Goal: Communication & Community: Ask a question

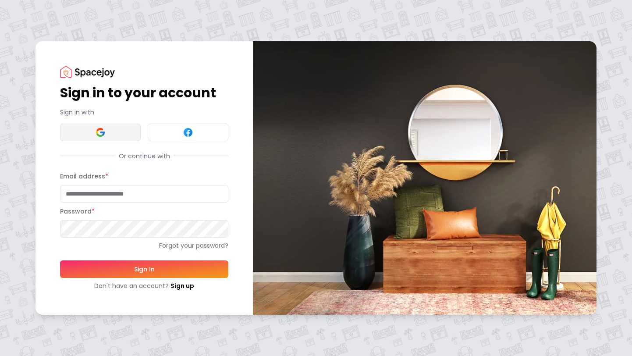
click at [122, 135] on button at bounding box center [100, 133] width 81 height 18
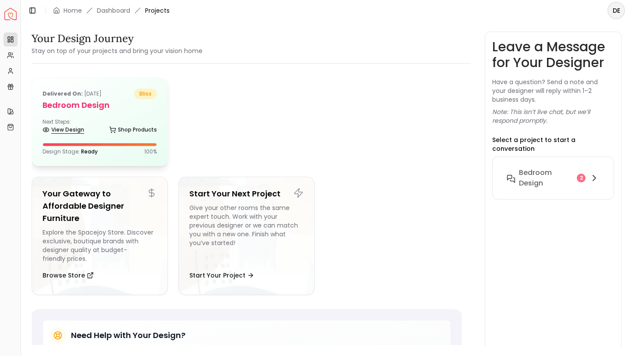
click at [74, 128] on link "View Design" at bounding box center [63, 130] width 42 height 12
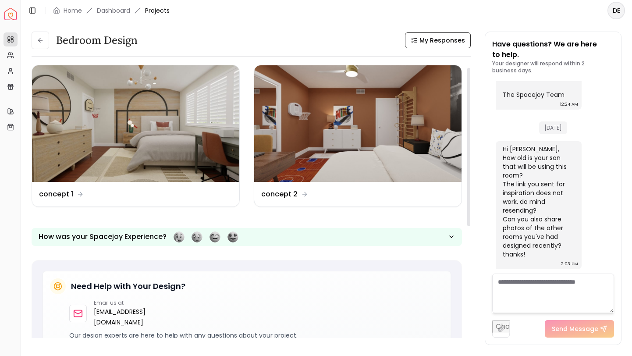
scroll to position [7, 0]
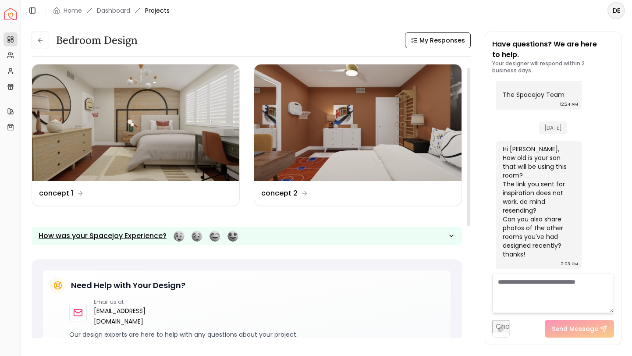
click at [455, 237] on button "How was your Spacejoy Experience?" at bounding box center [247, 236] width 430 height 18
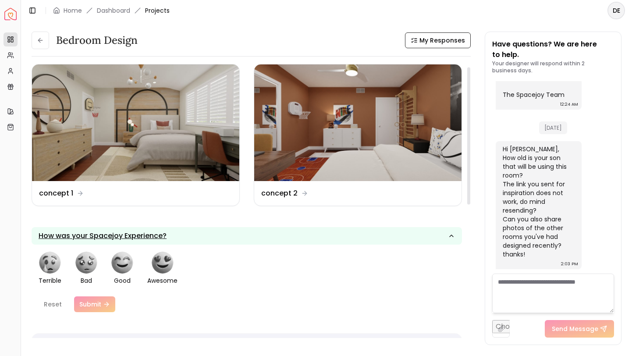
click at [455, 236] on button "How was your Spacejoy Experience?" at bounding box center [247, 236] width 430 height 18
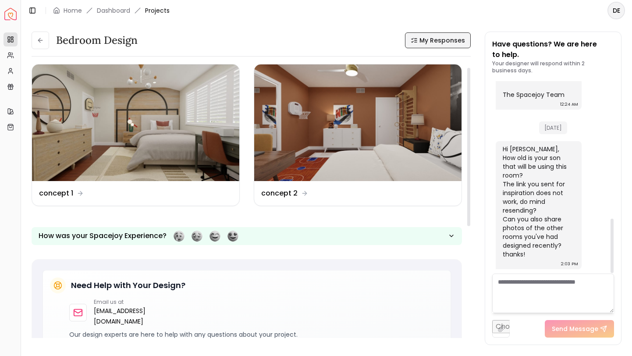
click at [418, 44] on button "My Responses" at bounding box center [438, 40] width 66 height 16
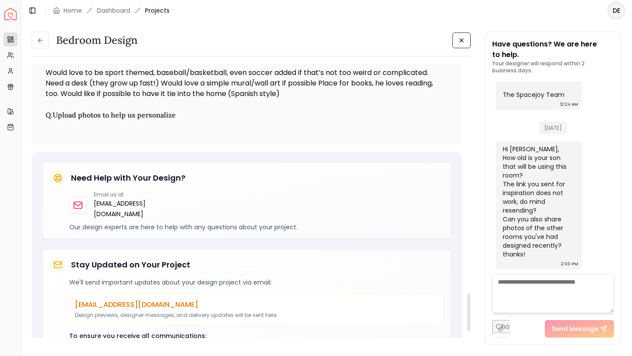
scroll to position [1671, 0]
drag, startPoint x: 287, startPoint y: 84, endPoint x: 372, endPoint y: 87, distance: 85.0
click at [373, 87] on p "Would love to be sport themed, baseball/basketball, even soccer added if that’s…" at bounding box center [247, 83] width 402 height 32
click at [372, 86] on p "Would love to be sport themed, baseball/basketball, even soccer added if that’s…" at bounding box center [247, 83] width 402 height 32
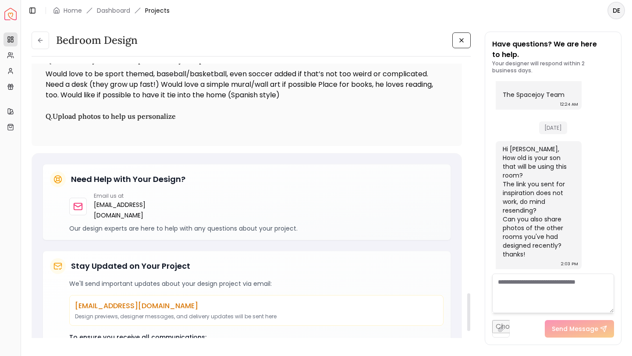
click at [117, 117] on h3 "Q. Upload photos to help us personalize" at bounding box center [247, 116] width 402 height 11
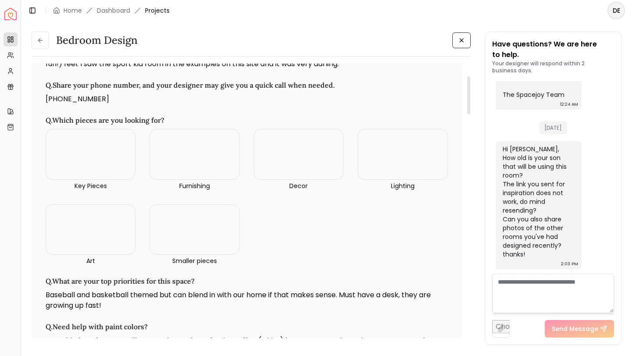
scroll to position [0, 0]
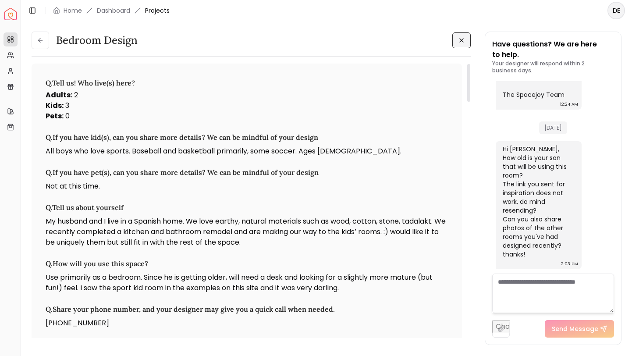
click at [460, 42] on icon at bounding box center [461, 40] width 7 height 7
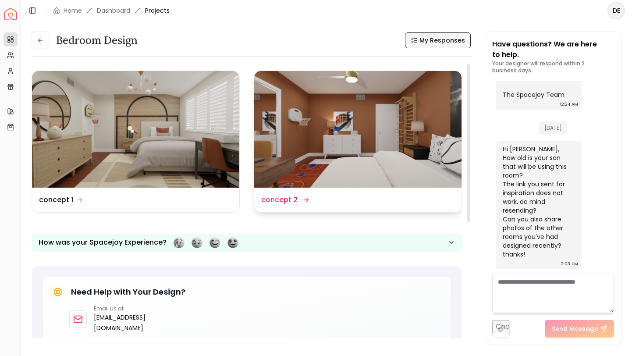
click at [302, 149] on img at bounding box center [357, 129] width 207 height 117
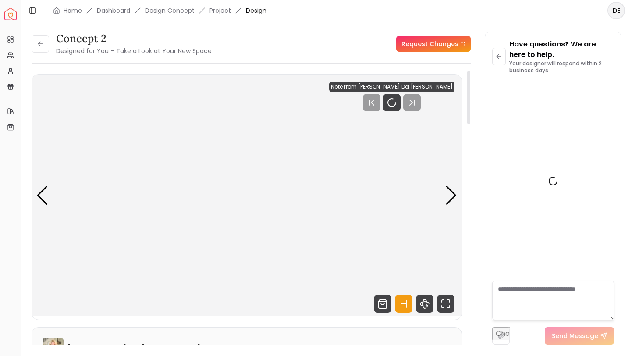
scroll to position [477, 0]
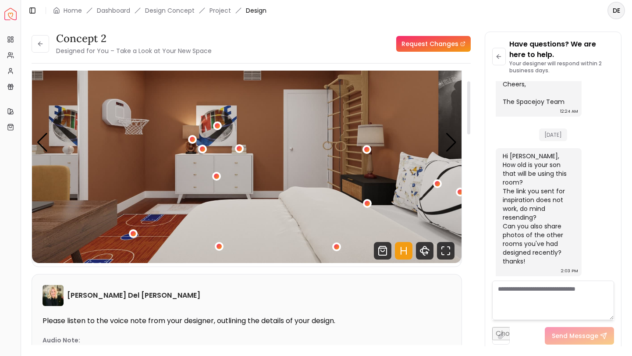
click at [118, 119] on img "1 / 4" at bounding box center [246, 141] width 429 height 241
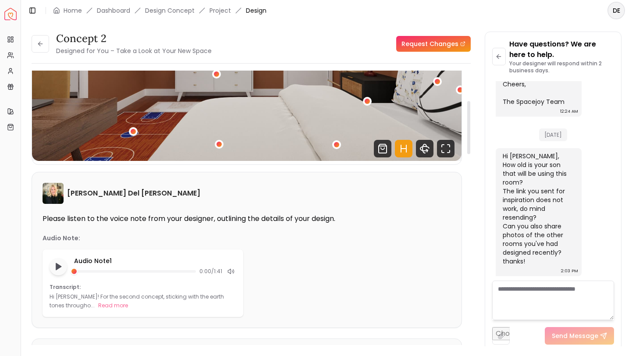
scroll to position [73, 0]
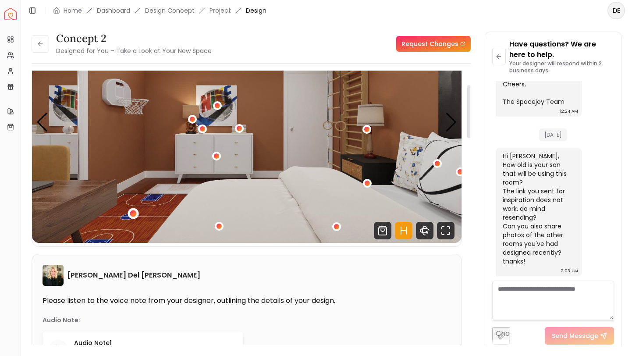
click at [136, 213] on div "1 / 4" at bounding box center [132, 213] width 11 height 11
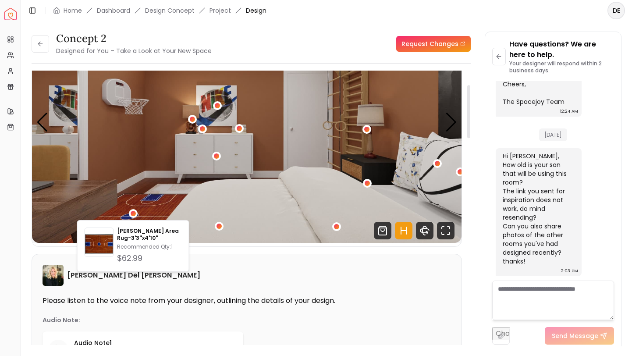
click at [204, 115] on img "1 / 4" at bounding box center [246, 121] width 429 height 241
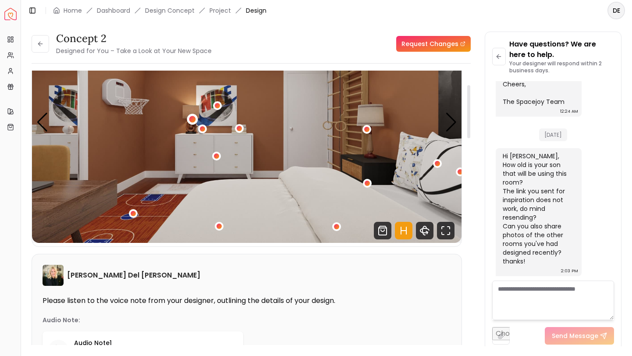
click at [193, 120] on div "1 / 4" at bounding box center [192, 119] width 7 height 7
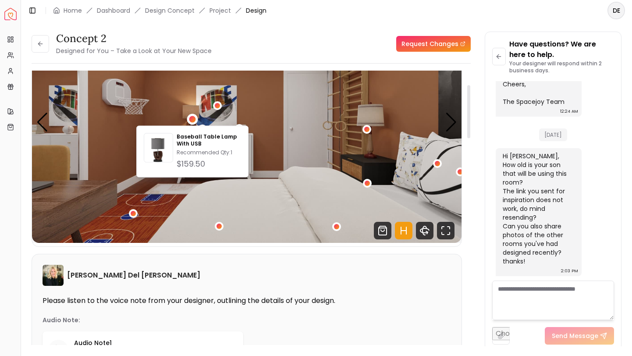
click at [168, 104] on img "1 / 4" at bounding box center [246, 121] width 429 height 241
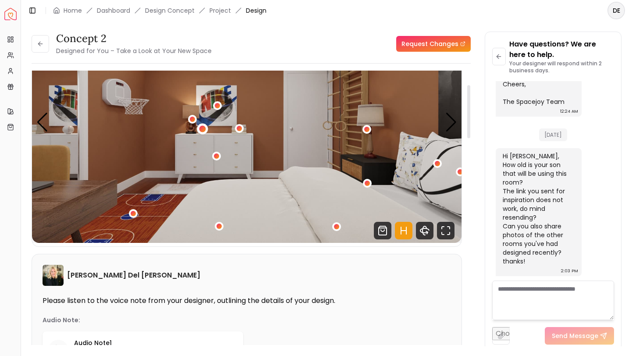
click at [205, 131] on div "1 / 4" at bounding box center [202, 129] width 11 height 11
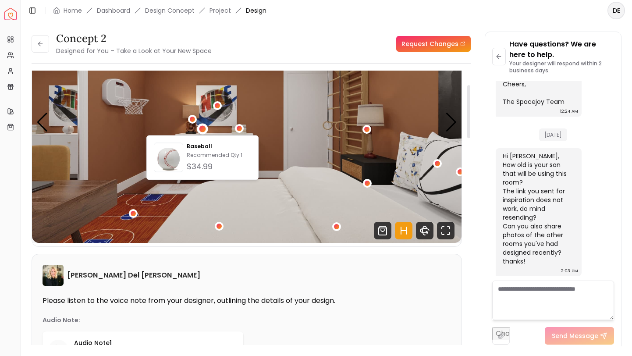
click at [222, 113] on img "1 / 4" at bounding box center [246, 121] width 429 height 241
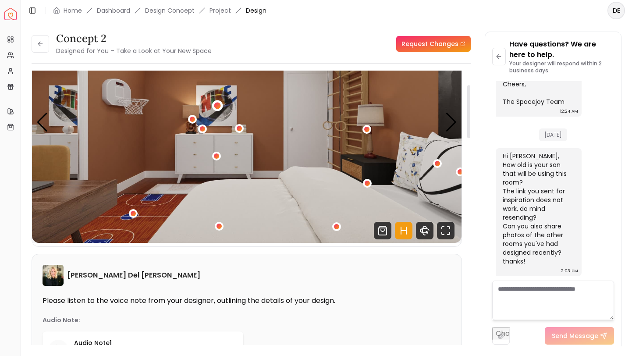
click at [220, 106] on div "1 / 4" at bounding box center [217, 106] width 7 height 7
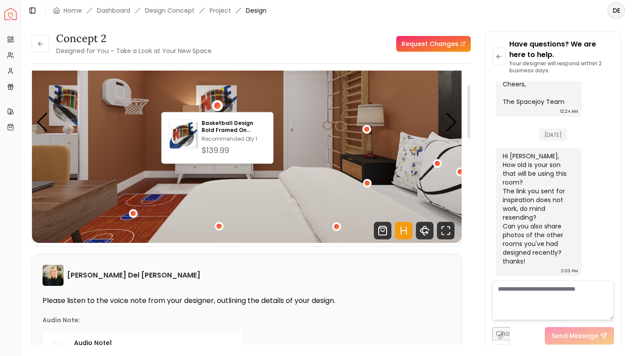
click at [271, 97] on img "1 / 4" at bounding box center [246, 121] width 429 height 241
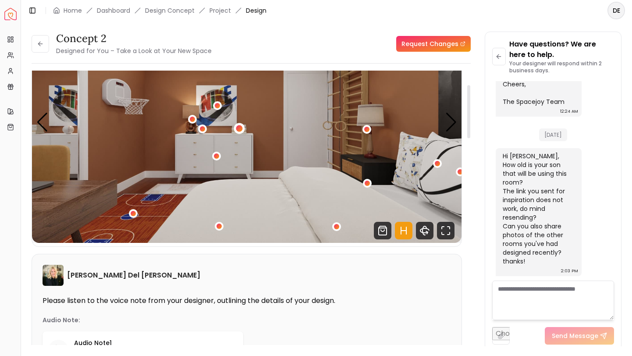
click at [241, 129] on div "1 / 4" at bounding box center [239, 128] width 7 height 7
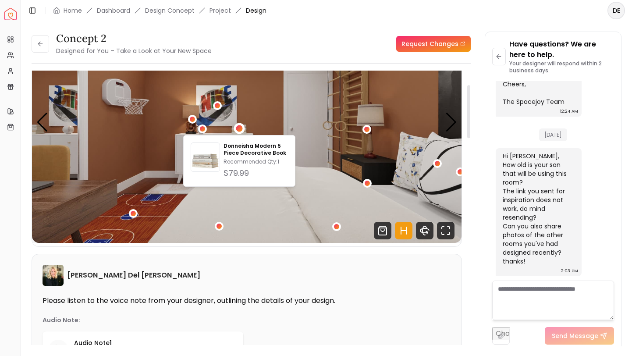
click at [263, 113] on img "1 / 4" at bounding box center [246, 121] width 429 height 241
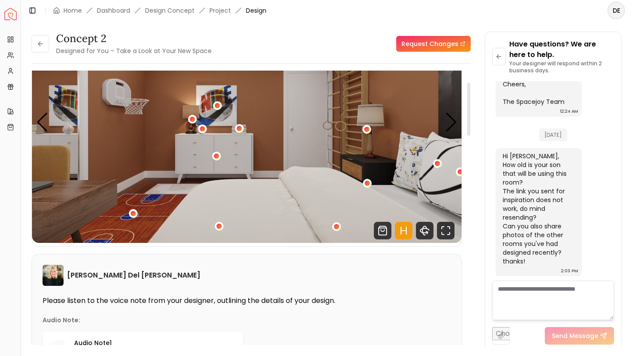
scroll to position [16, 0]
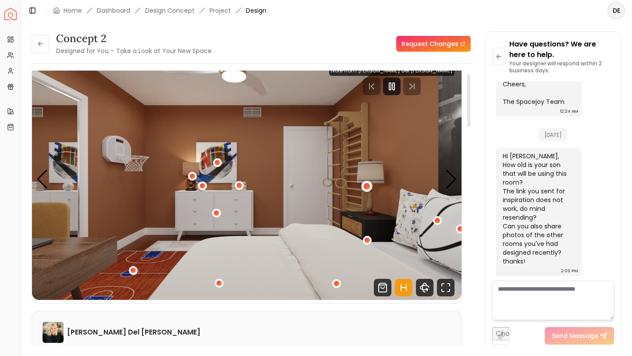
click at [365, 186] on div "1 / 4" at bounding box center [367, 186] width 7 height 7
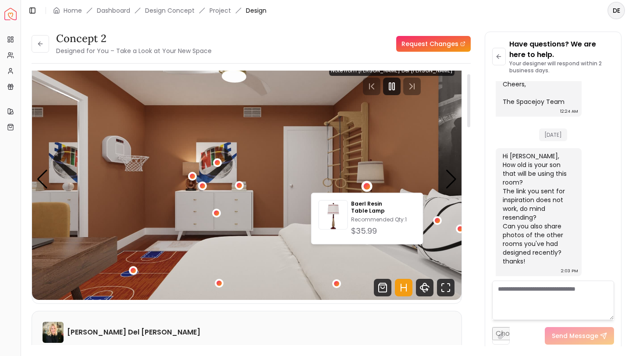
click at [242, 222] on img "1 / 4" at bounding box center [246, 178] width 429 height 241
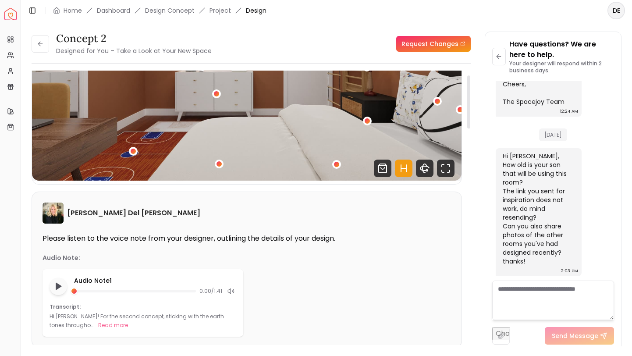
scroll to position [0, 0]
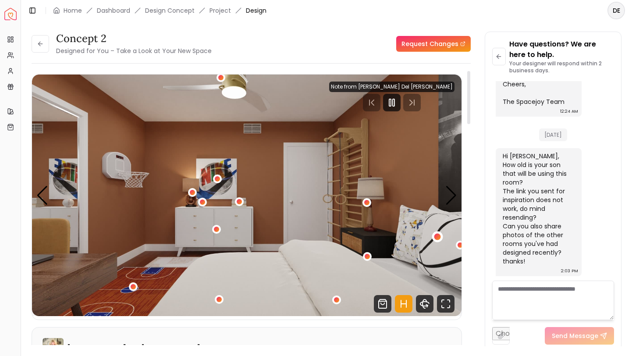
click at [437, 237] on div "1 / 4" at bounding box center [437, 237] width 7 height 7
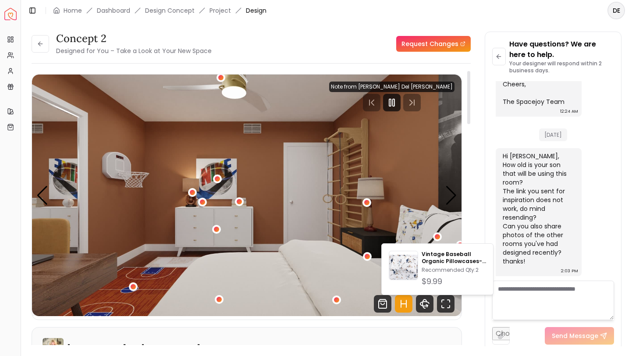
click at [436, 198] on img "1 / 4" at bounding box center [246, 194] width 429 height 241
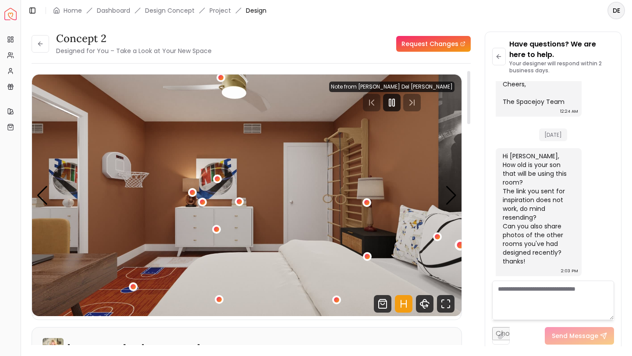
click at [459, 245] on div "1 / 4" at bounding box center [460, 245] width 7 height 7
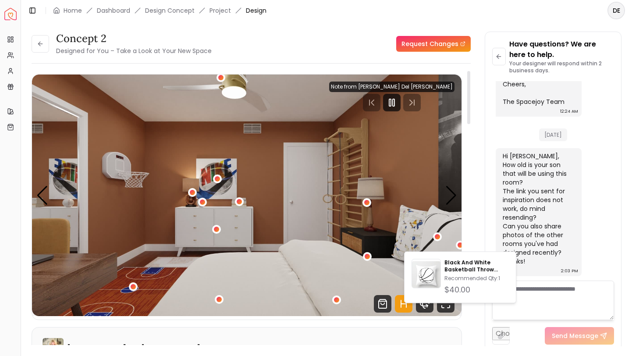
click at [379, 182] on img "1 / 4" at bounding box center [246, 194] width 429 height 241
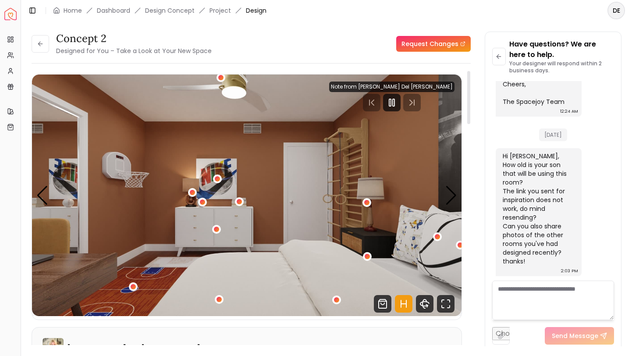
click at [423, 102] on div at bounding box center [391, 103] width 125 height 18
click at [37, 42] on icon at bounding box center [40, 43] width 7 height 7
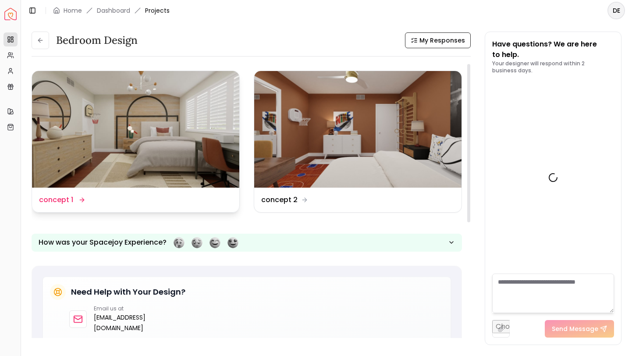
scroll to position [484, 0]
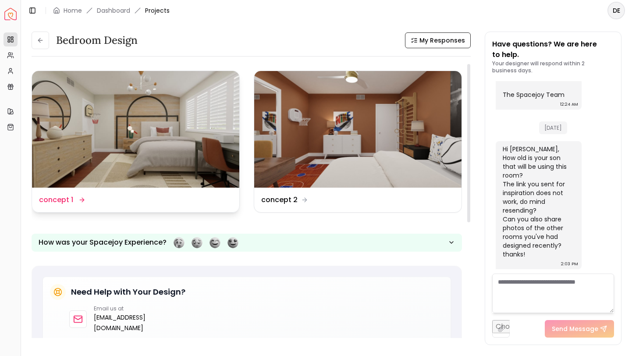
click at [159, 139] on img at bounding box center [135, 129] width 207 height 117
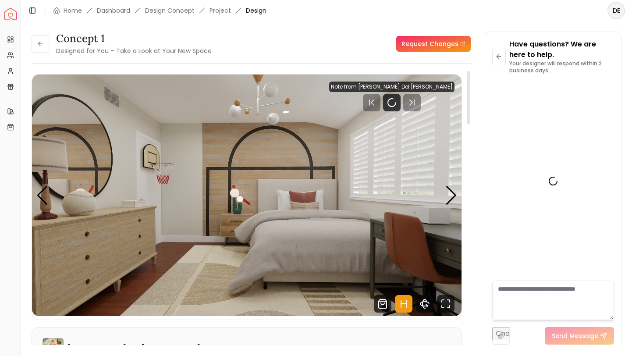
scroll to position [477, 0]
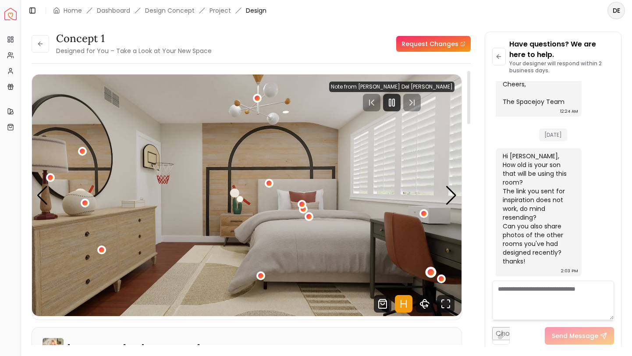
click at [428, 273] on div "1 / 4" at bounding box center [430, 272] width 7 height 7
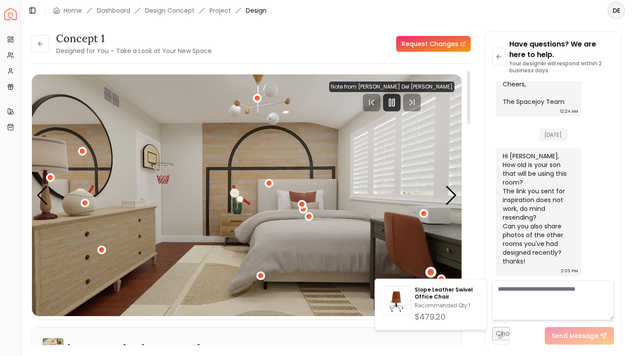
click at [439, 212] on img "1 / 4" at bounding box center [246, 194] width 429 height 241
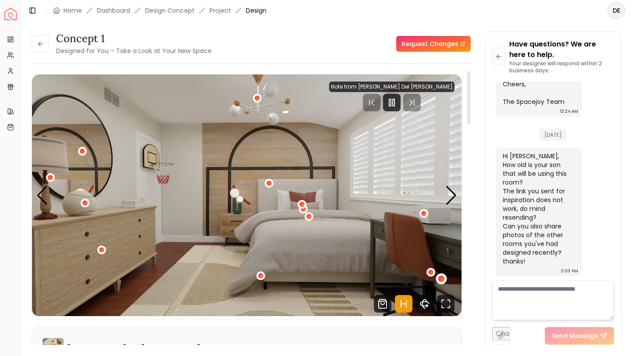
click at [444, 279] on div "1 / 4" at bounding box center [441, 278] width 11 height 11
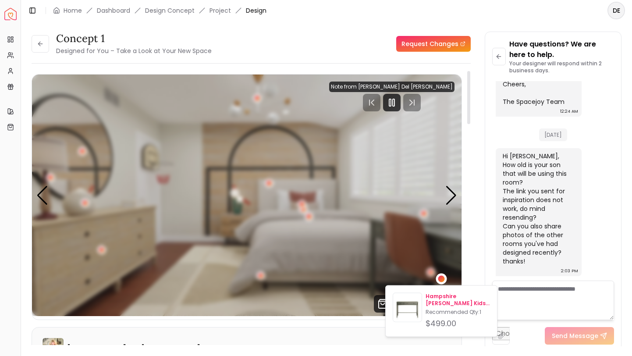
click at [444, 297] on p "Hampshire Olive Green Kids Desk" at bounding box center [457, 300] width 64 height 14
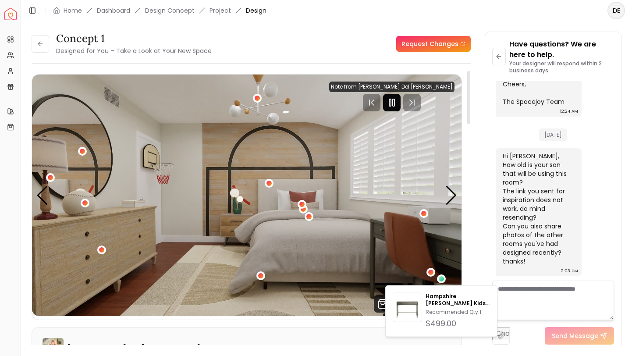
click at [400, 108] on div at bounding box center [392, 103] width 18 height 18
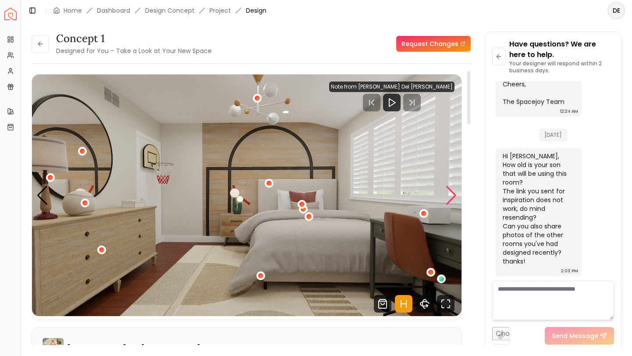
click at [450, 192] on div "Next slide" at bounding box center [451, 195] width 12 height 19
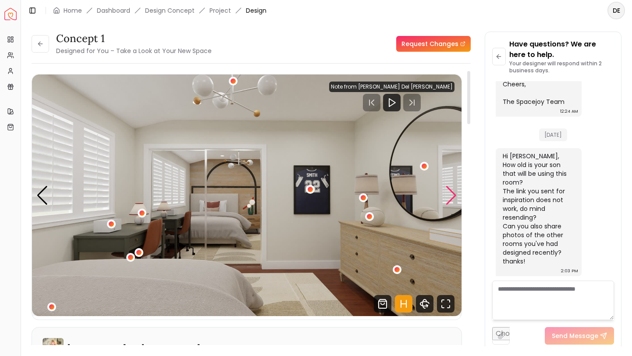
click at [450, 192] on div "Next slide" at bounding box center [451, 195] width 12 height 19
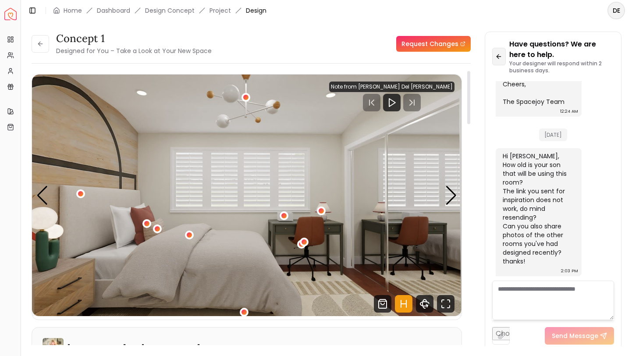
click at [501, 63] on button at bounding box center [499, 57] width 14 height 18
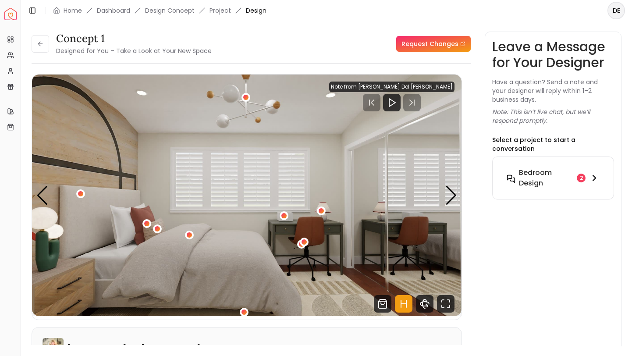
click at [593, 173] on icon at bounding box center [594, 178] width 11 height 11
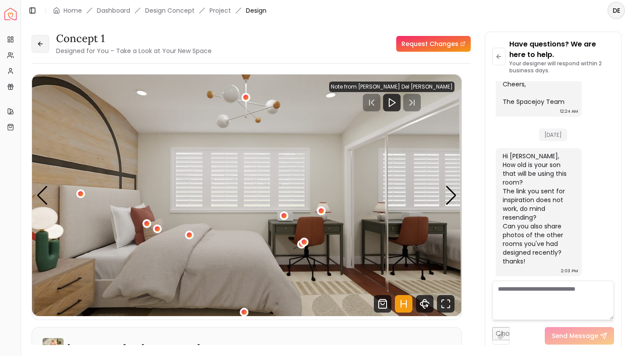
click at [40, 44] on icon at bounding box center [40, 43] width 7 height 7
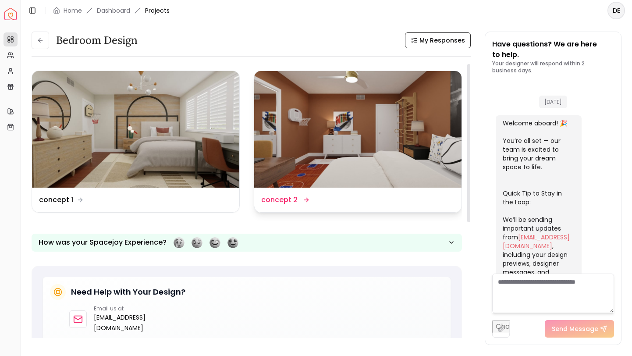
scroll to position [484, 0]
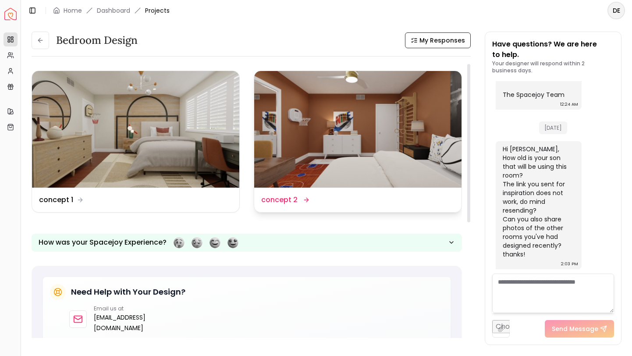
click at [279, 157] on img at bounding box center [357, 129] width 207 height 117
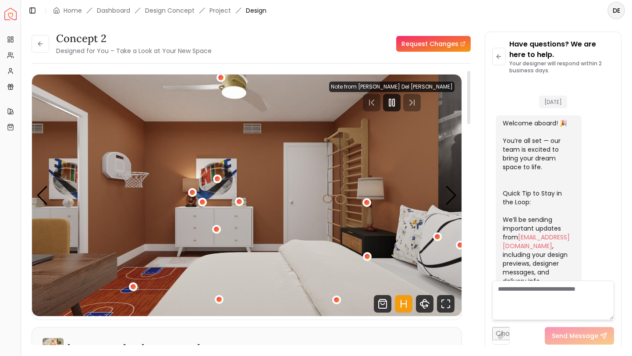
scroll to position [477, 0]
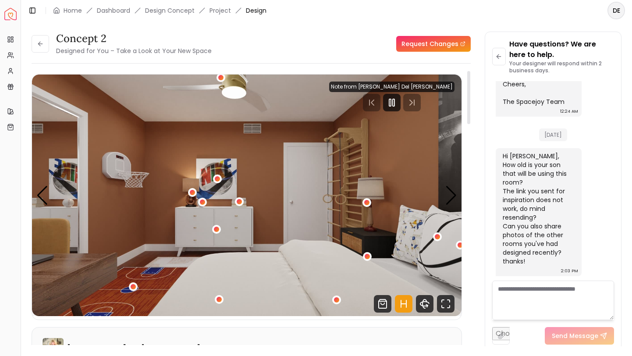
click at [59, 272] on img "1 / 4" at bounding box center [246, 194] width 429 height 241
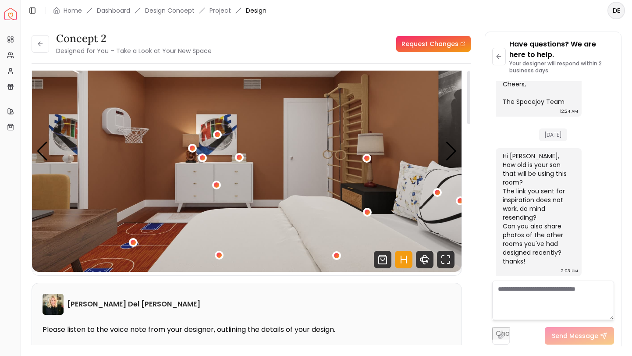
scroll to position [0, 0]
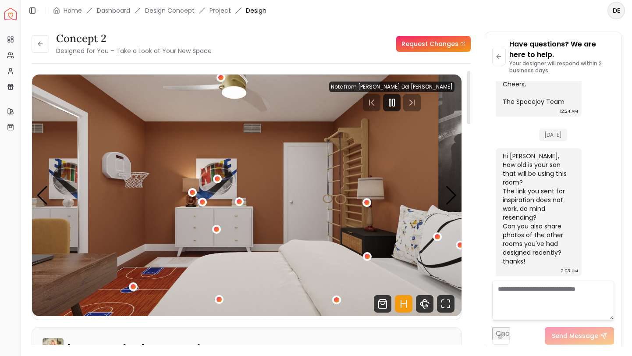
click at [425, 109] on div at bounding box center [391, 103] width 125 height 18
click at [428, 99] on div at bounding box center [391, 103] width 125 height 18
click at [429, 103] on div at bounding box center [391, 103] width 125 height 18
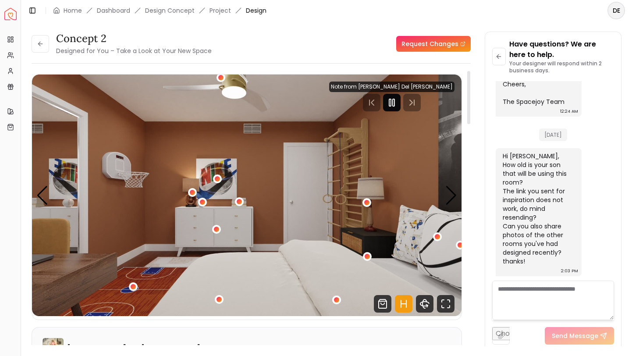
click at [400, 103] on div at bounding box center [392, 103] width 18 height 18
click at [425, 103] on div at bounding box center [391, 103] width 125 height 18
click at [39, 55] on div "concept 2 Designed for You – Take a Look at Your New Space" at bounding box center [122, 44] width 180 height 25
click at [39, 50] on button at bounding box center [41, 44] width 18 height 18
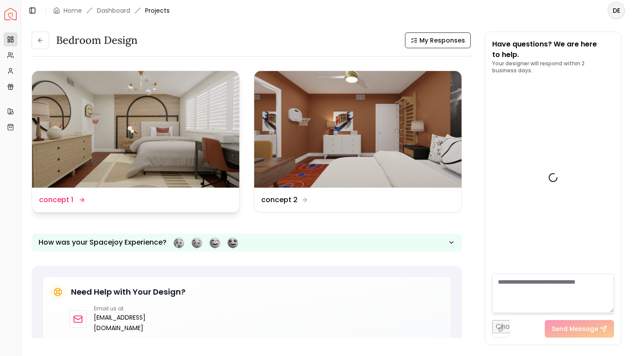
scroll to position [484, 0]
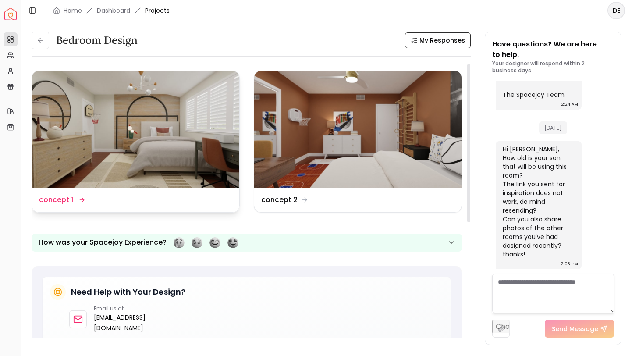
click at [141, 140] on img at bounding box center [135, 129] width 207 height 117
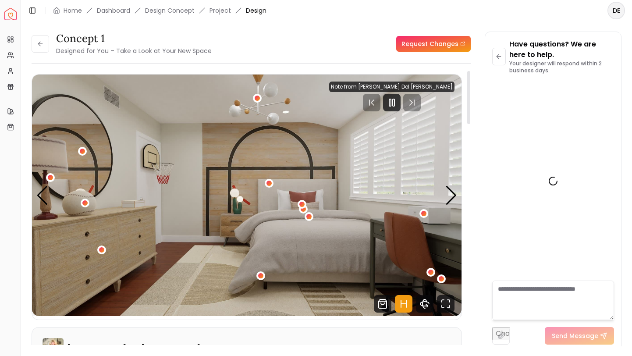
scroll to position [477, 0]
click at [428, 101] on div at bounding box center [391, 103] width 125 height 18
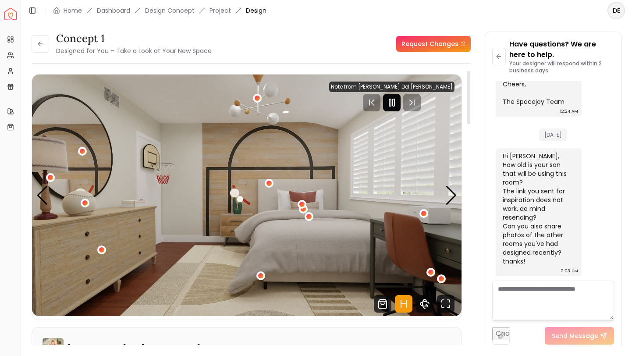
click at [397, 104] on icon "Pause" at bounding box center [391, 102] width 11 height 11
click at [450, 198] on div "Next slide" at bounding box center [451, 195] width 12 height 19
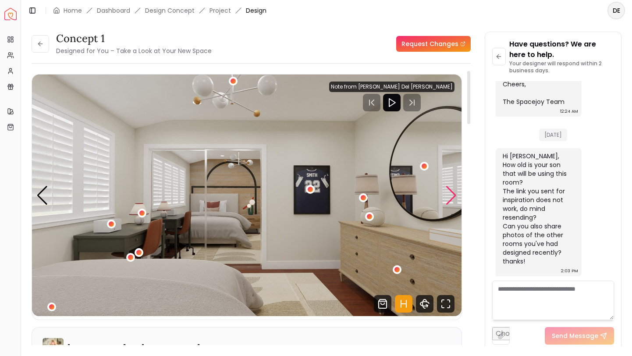
click at [450, 198] on div "Next slide" at bounding box center [451, 195] width 12 height 19
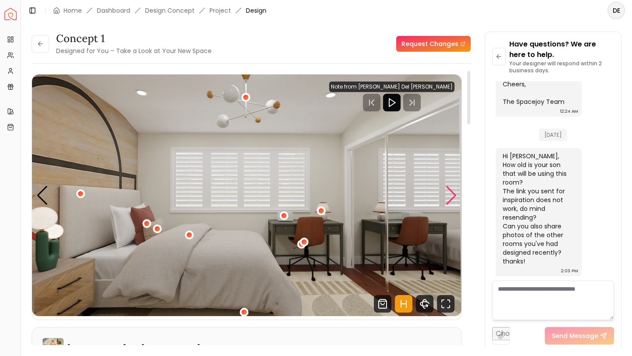
click at [450, 198] on div "Next slide" at bounding box center [451, 195] width 12 height 19
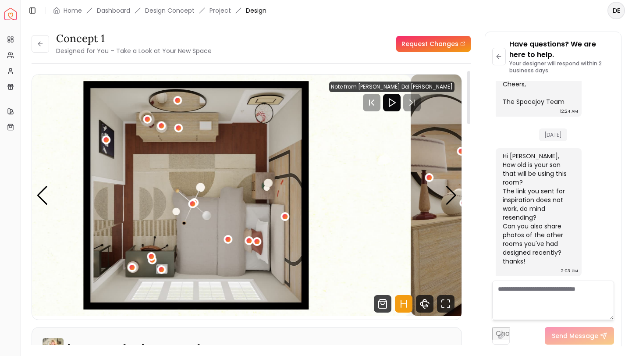
click at [215, 227] on img "4 / 4" at bounding box center [195, 194] width 429 height 241
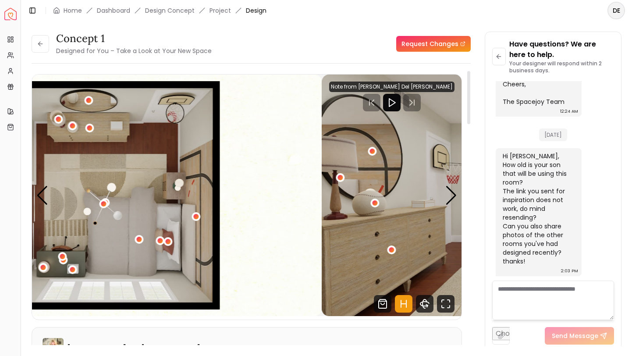
click at [38, 202] on div "Carousel" at bounding box center [246, 194] width 429 height 241
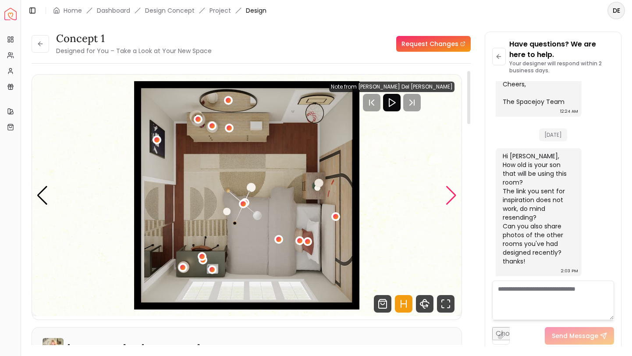
click at [451, 190] on div "Next slide" at bounding box center [451, 195] width 12 height 19
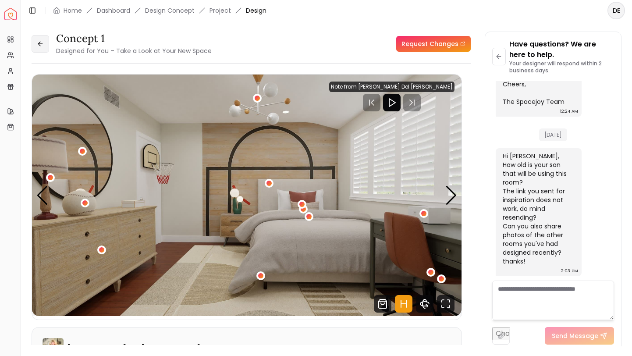
click at [42, 41] on icon at bounding box center [40, 43] width 7 height 7
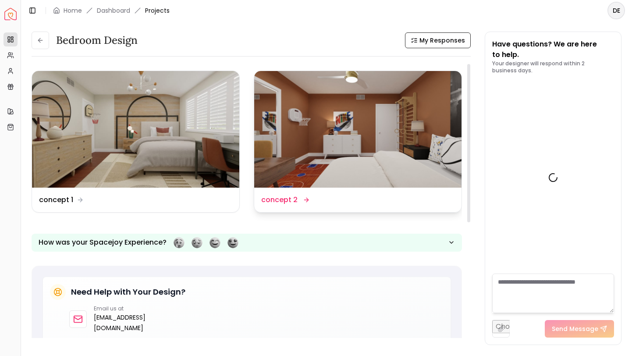
scroll to position [484, 0]
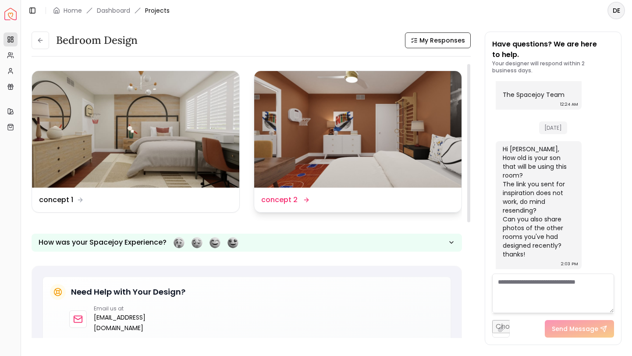
click at [347, 95] on img at bounding box center [357, 129] width 207 height 117
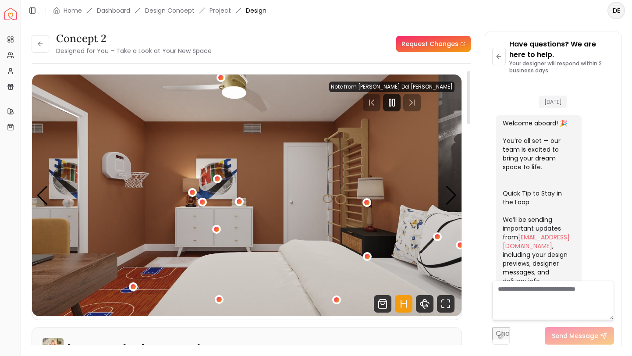
scroll to position [477, 0]
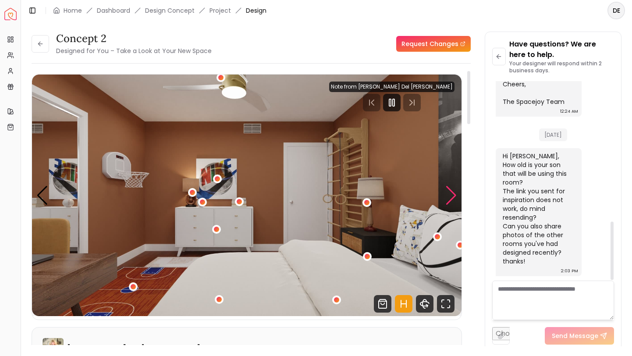
click at [452, 195] on div "Next slide" at bounding box center [451, 195] width 12 height 19
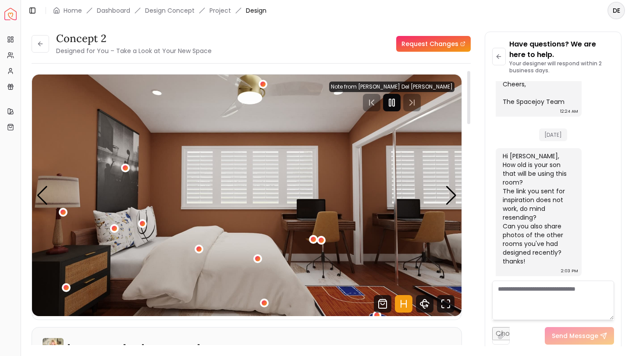
click at [400, 96] on div at bounding box center [392, 103] width 18 height 18
click at [448, 197] on div "Next slide" at bounding box center [451, 195] width 12 height 19
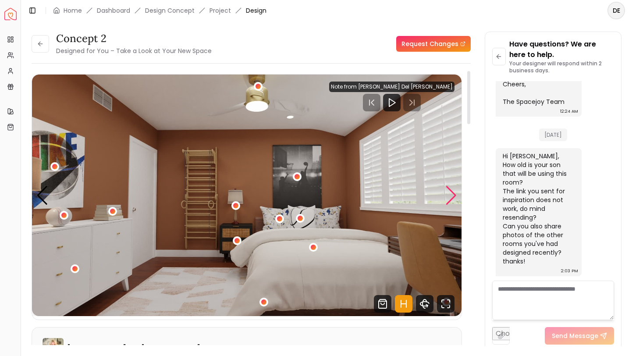
click at [448, 197] on div "Next slide" at bounding box center [451, 195] width 12 height 19
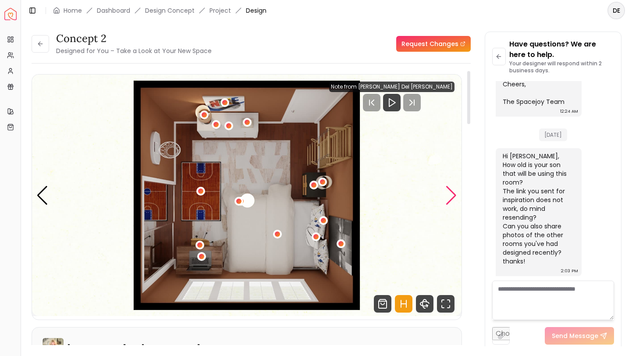
click at [448, 197] on div "Next slide" at bounding box center [451, 195] width 12 height 19
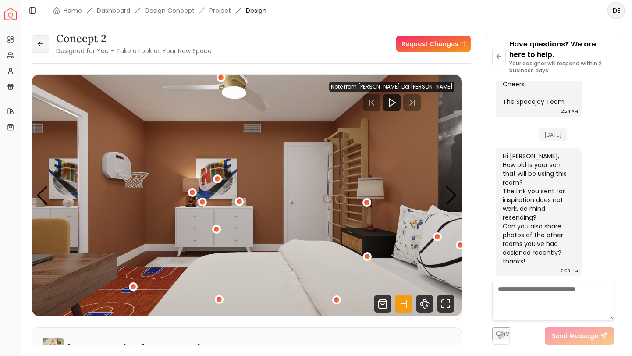
click at [44, 42] on button at bounding box center [41, 44] width 18 height 18
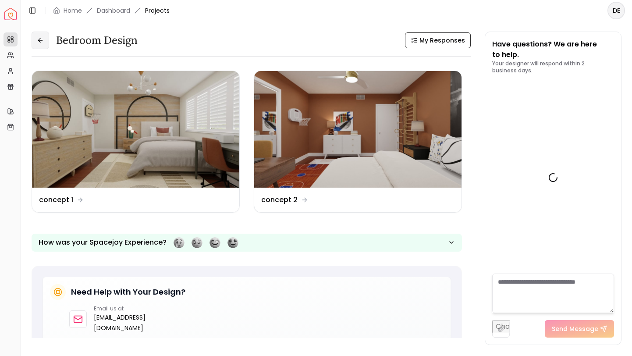
scroll to position [484, 0]
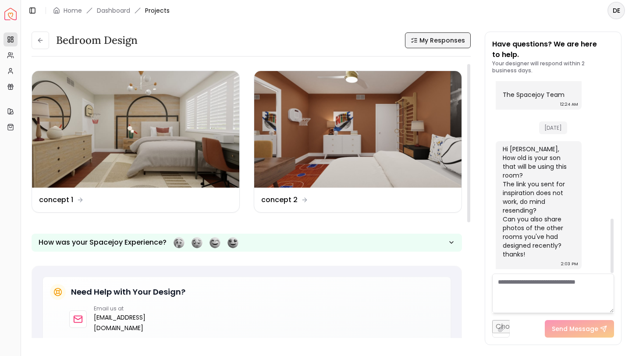
click at [413, 39] on icon at bounding box center [412, 38] width 2 height 1
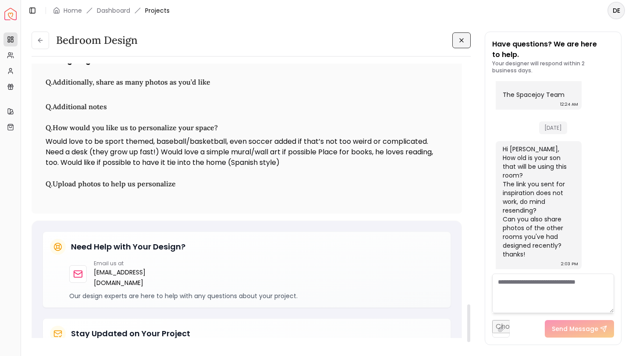
scroll to position [1768, 0]
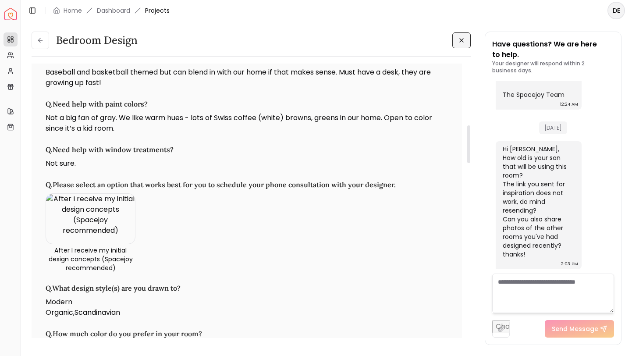
click at [453, 47] on button at bounding box center [461, 40] width 18 height 16
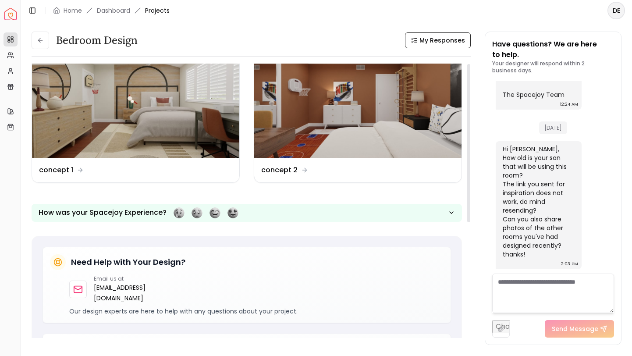
scroll to position [0, 0]
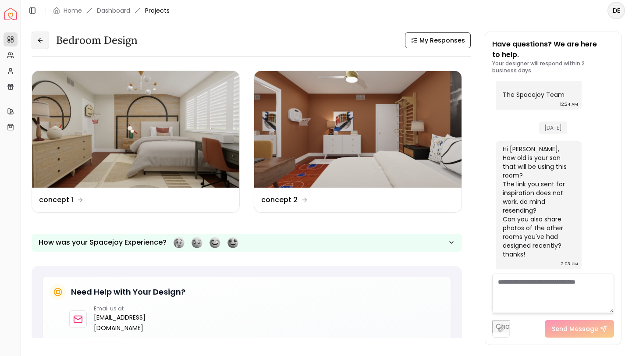
click at [42, 41] on icon at bounding box center [40, 40] width 7 height 7
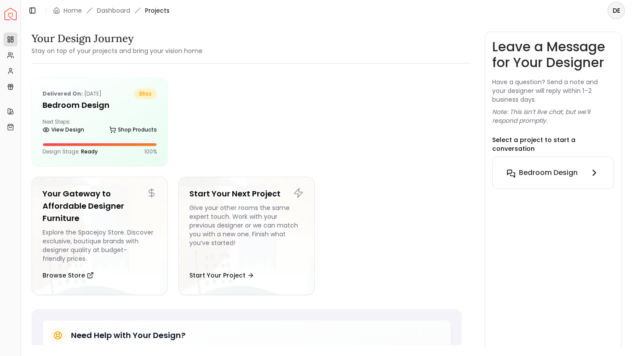
click at [594, 167] on icon at bounding box center [594, 172] width 11 height 11
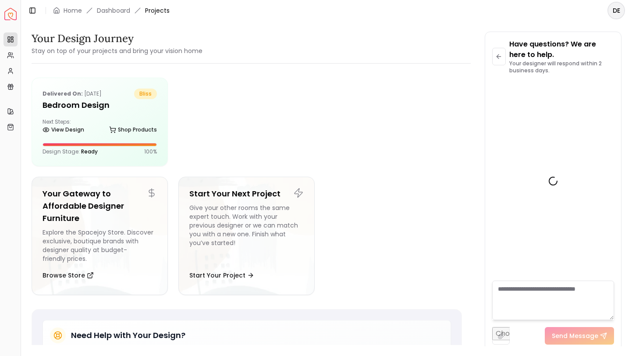
scroll to position [477, 0]
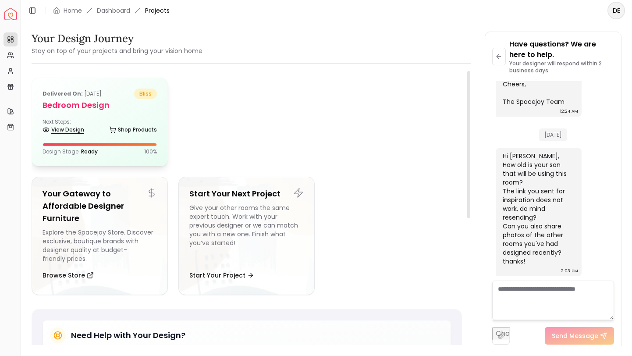
click at [70, 131] on link "View Design" at bounding box center [63, 130] width 42 height 12
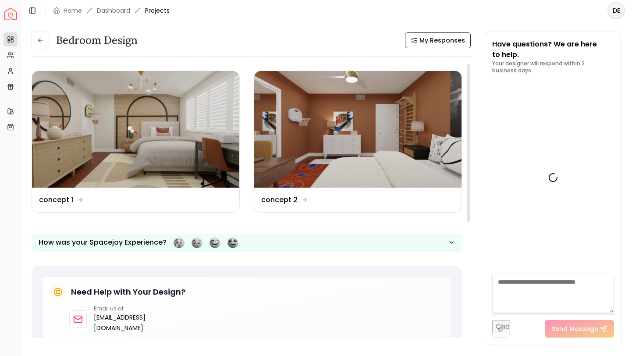
scroll to position [484, 0]
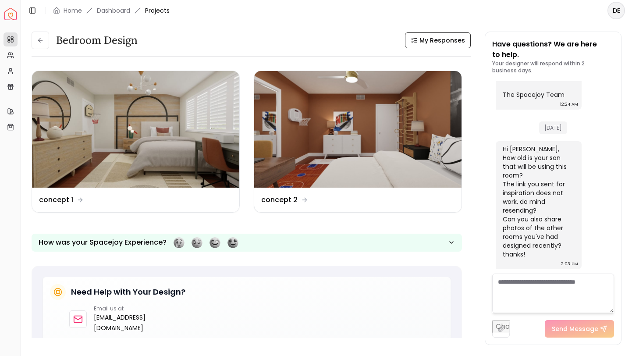
click at [515, 286] on textarea at bounding box center [553, 292] width 122 height 39
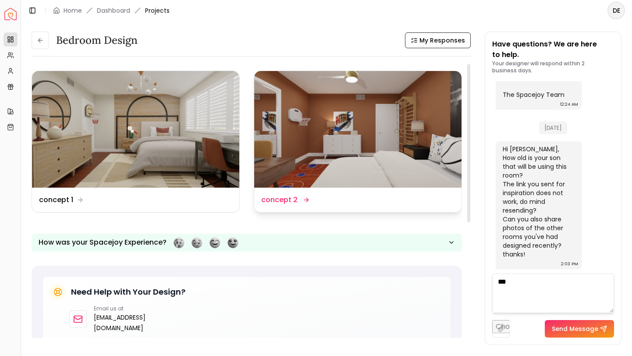
type textarea "**"
click at [361, 129] on img at bounding box center [357, 129] width 207 height 117
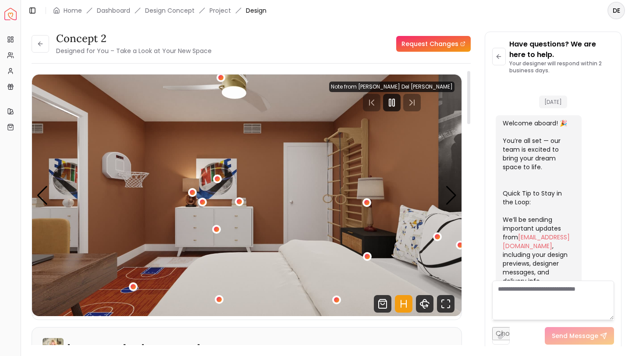
scroll to position [477, 0]
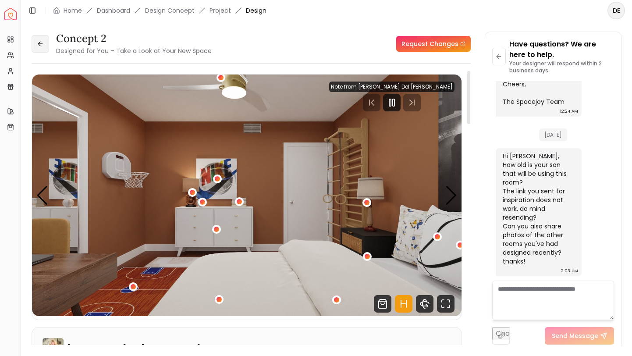
click at [40, 46] on icon at bounding box center [40, 43] width 7 height 7
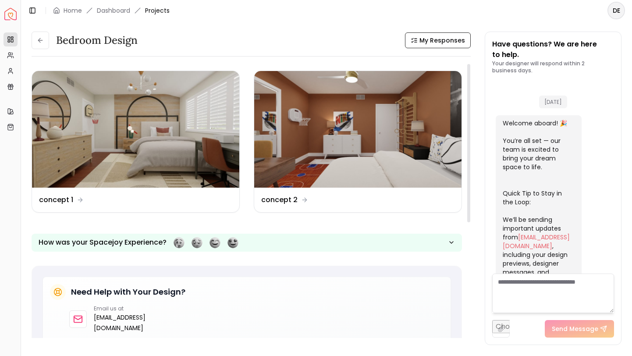
scroll to position [484, 0]
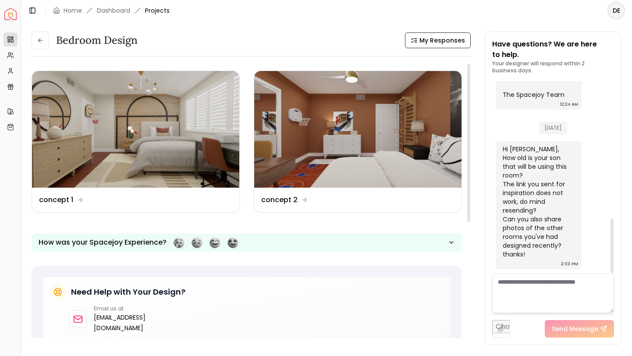
click at [516, 281] on textarea at bounding box center [553, 292] width 122 height 39
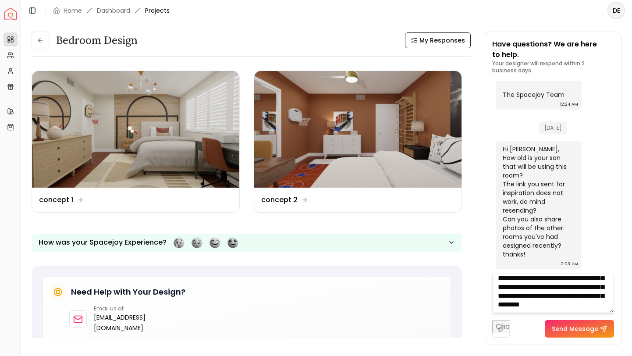
scroll to position [35, 0]
click at [554, 300] on textarea "**********" at bounding box center [553, 292] width 122 height 39
click at [590, 309] on textarea "**********" at bounding box center [553, 292] width 122 height 39
click at [524, 292] on textarea "**********" at bounding box center [553, 292] width 122 height 39
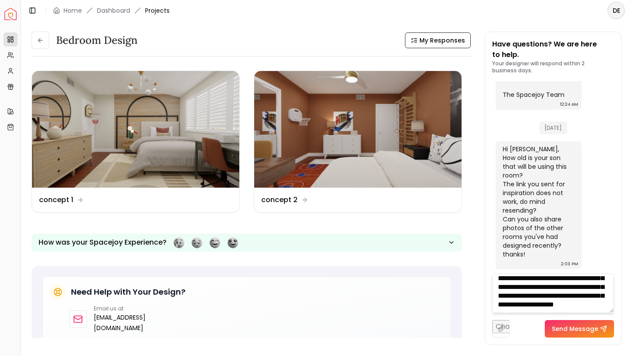
scroll to position [126, 0]
click at [549, 305] on textarea "**********" at bounding box center [553, 292] width 122 height 39
type textarea "**********"
click at [567, 327] on button "Send Message" at bounding box center [579, 329] width 69 height 18
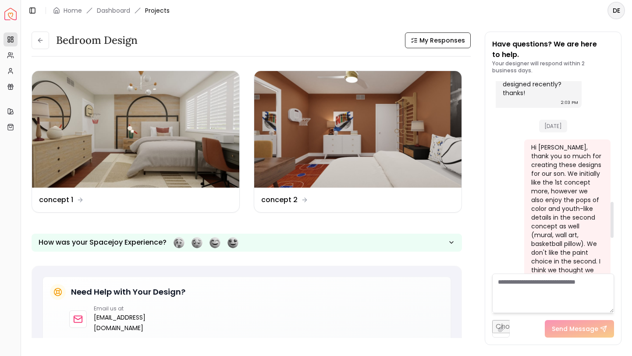
scroll to position [646, 0]
click at [191, 161] on img at bounding box center [135, 129] width 207 height 117
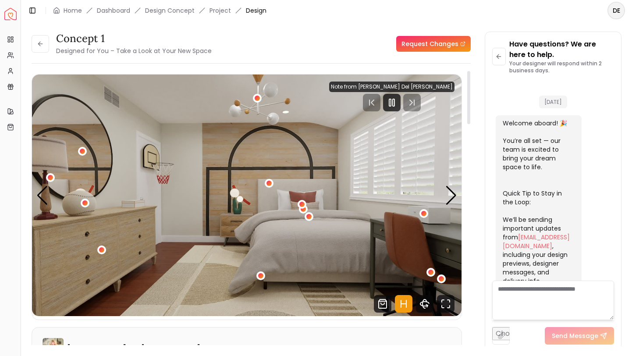
scroll to position [829, 0]
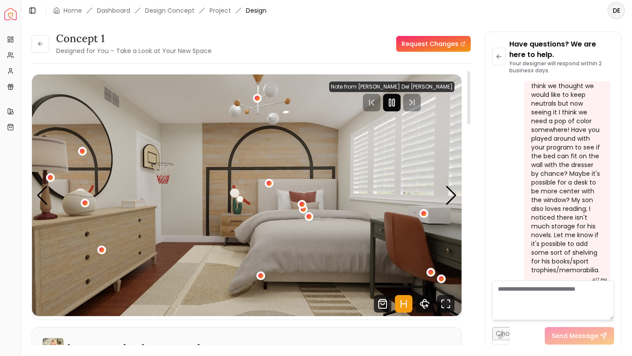
click at [391, 101] on rect "Pause" at bounding box center [390, 102] width 2 height 7
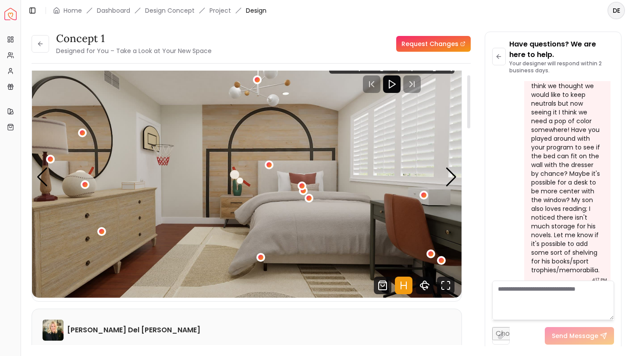
scroll to position [22, 0]
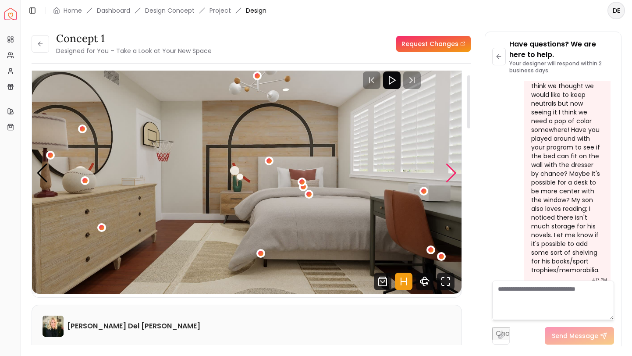
click at [451, 164] on div "Next slide" at bounding box center [451, 172] width 12 height 19
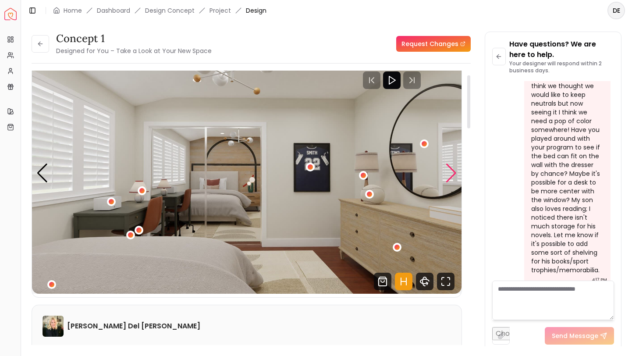
click at [451, 167] on div "Next slide" at bounding box center [451, 172] width 12 height 19
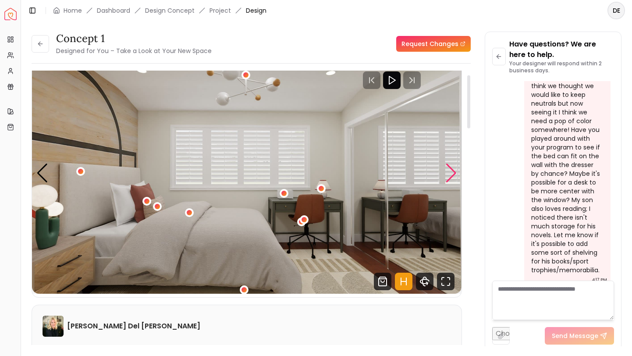
click at [451, 167] on div "Next slide" at bounding box center [451, 172] width 12 height 19
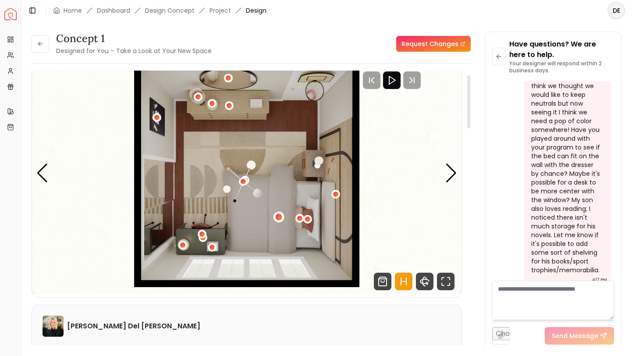
click at [277, 218] on div "4 / 4" at bounding box center [278, 216] width 7 height 7
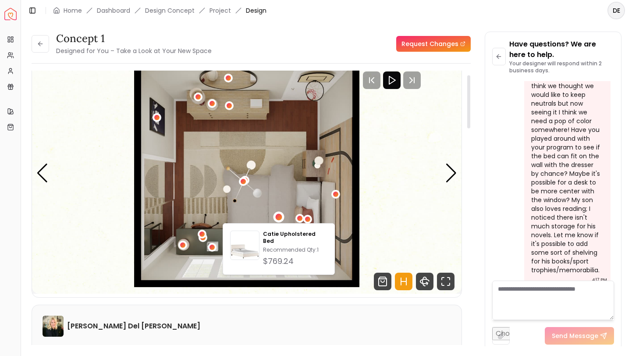
click at [308, 188] on img "4 / 4" at bounding box center [246, 172] width 429 height 241
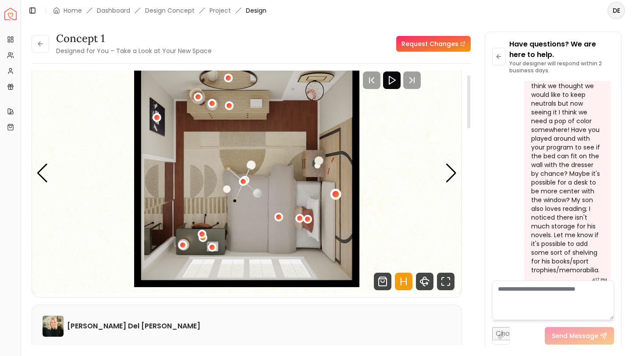
click at [336, 192] on div "4 / 4" at bounding box center [336, 194] width 7 height 7
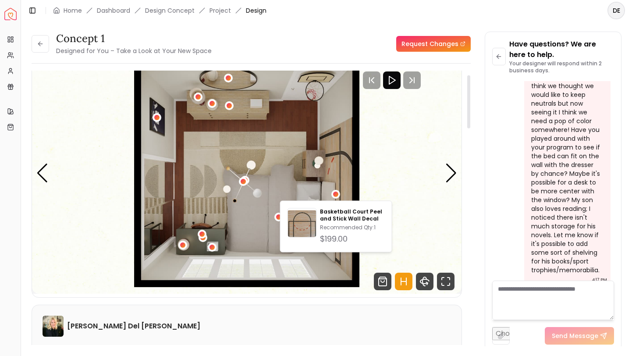
click at [290, 192] on img "4 / 4" at bounding box center [246, 172] width 429 height 241
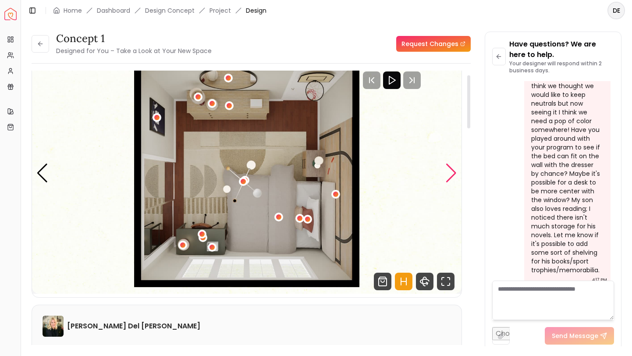
click at [447, 171] on div "Next slide" at bounding box center [451, 172] width 12 height 19
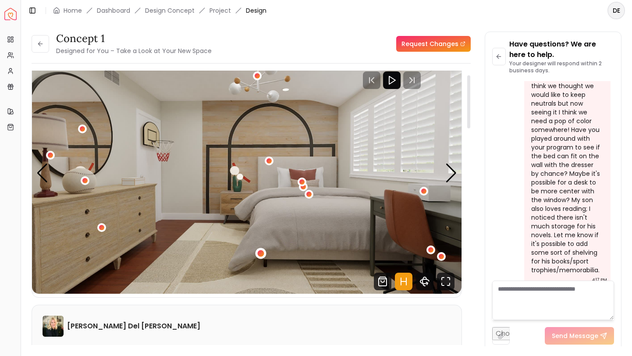
click at [258, 255] on div "1 / 4" at bounding box center [261, 253] width 7 height 7
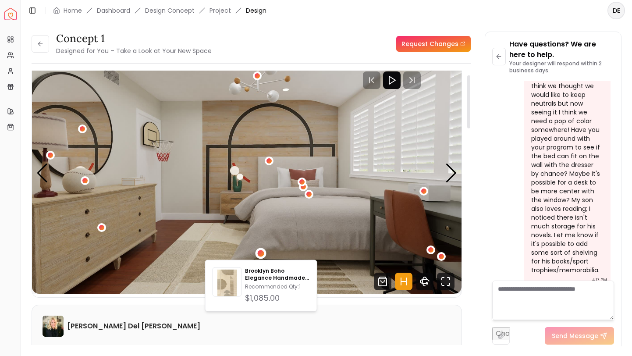
click at [262, 227] on img "1 / 4" at bounding box center [246, 172] width 429 height 241
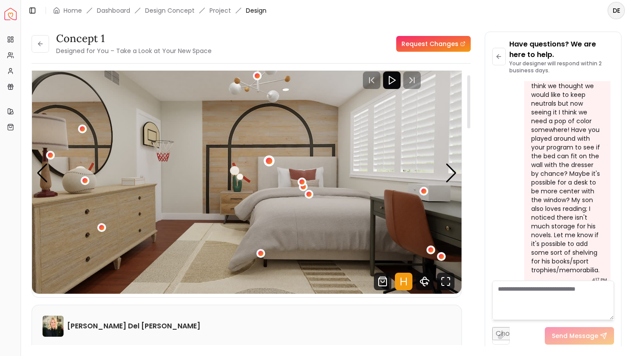
click at [267, 162] on div "1 / 4" at bounding box center [269, 160] width 7 height 7
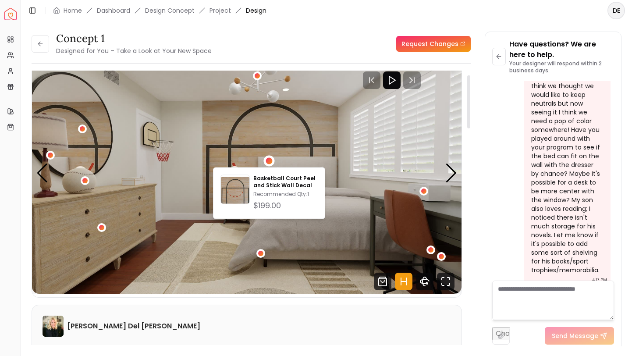
click at [286, 247] on img "1 / 4" at bounding box center [246, 172] width 429 height 241
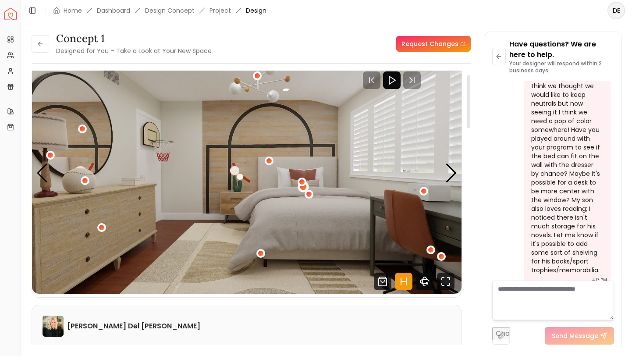
click at [304, 188] on div "1 / 4" at bounding box center [303, 186] width 7 height 7
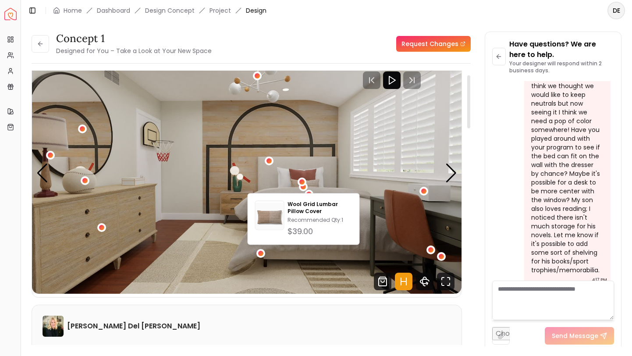
click at [283, 179] on img "1 / 4" at bounding box center [246, 172] width 429 height 241
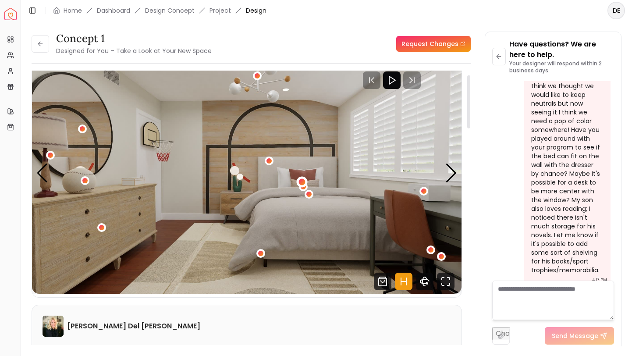
click at [301, 182] on div "1 / 4" at bounding box center [301, 181] width 7 height 7
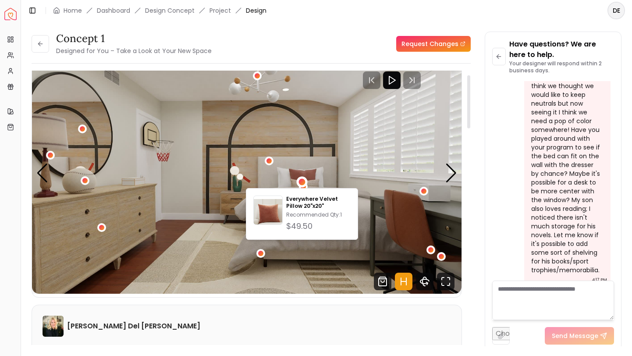
click at [280, 177] on img "1 / 4" at bounding box center [246, 172] width 429 height 241
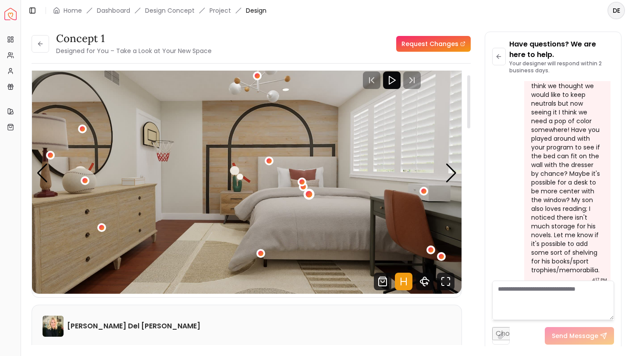
click at [308, 197] on div "1 / 4" at bounding box center [309, 194] width 7 height 7
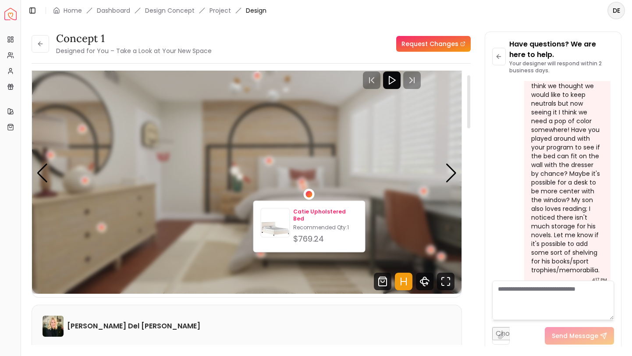
click at [312, 235] on div "$769.24" at bounding box center [325, 239] width 64 height 12
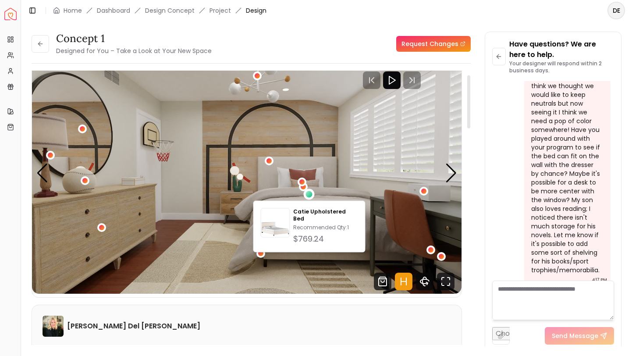
click at [257, 147] on img "1 / 4" at bounding box center [246, 172] width 429 height 241
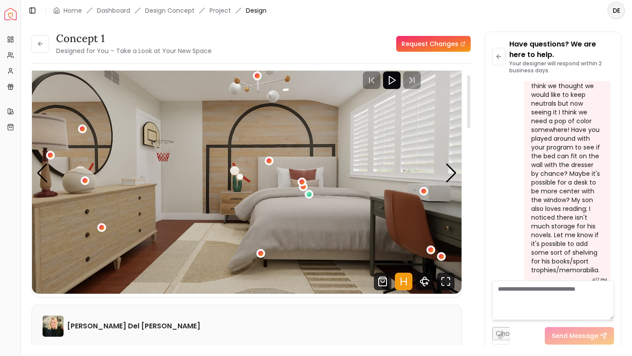
click at [400, 85] on div at bounding box center [392, 80] width 18 height 18
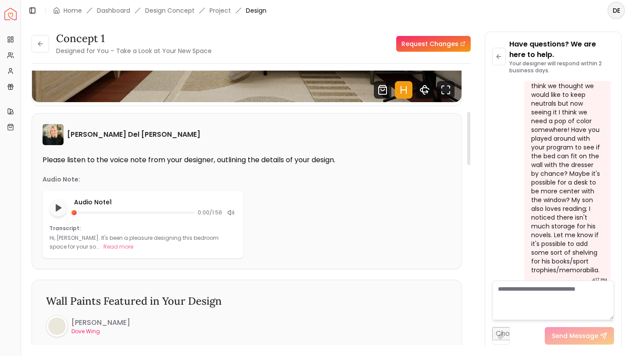
scroll to position [224, 0]
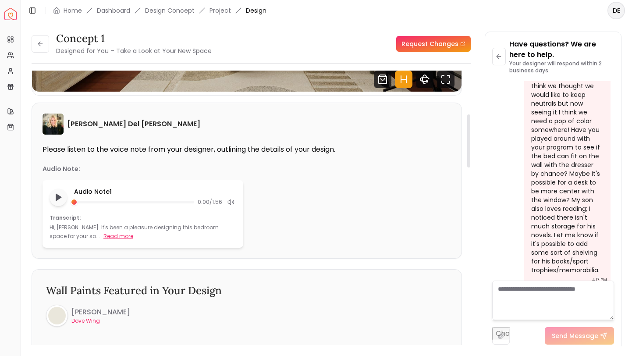
click at [103, 237] on button "Read more" at bounding box center [118, 236] width 30 height 9
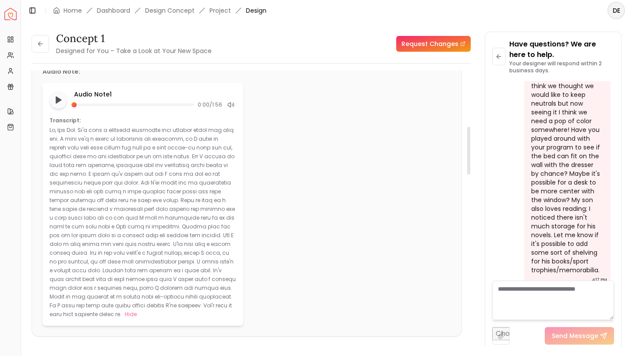
scroll to position [0, 0]
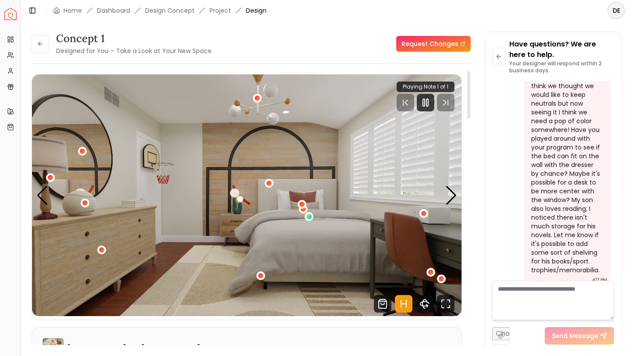
click at [429, 38] on link "Request Changes" at bounding box center [433, 44] width 74 height 16
click at [424, 104] on rect "Pause" at bounding box center [424, 102] width 2 height 7
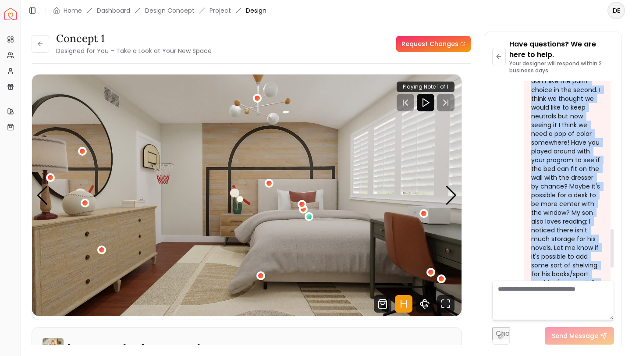
scroll to position [829, 0]
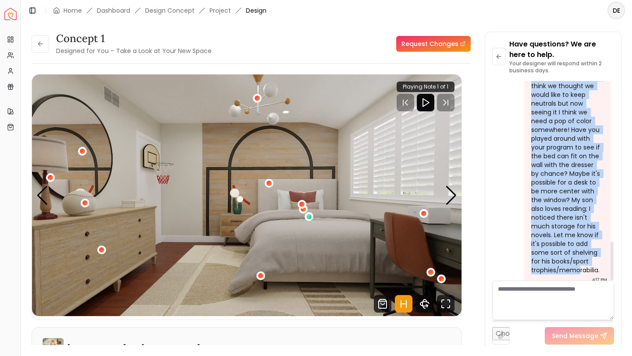
drag, startPoint x: 531, startPoint y: 97, endPoint x: 602, endPoint y: 262, distance: 179.1
click at [602, 262] on div "Hi Tina, thank you so much for creating these designs for our son. We initially…" at bounding box center [567, 119] width 86 height 329
copy div "Hi Tina, thank you so much for creating these designs for our son. We initially…"
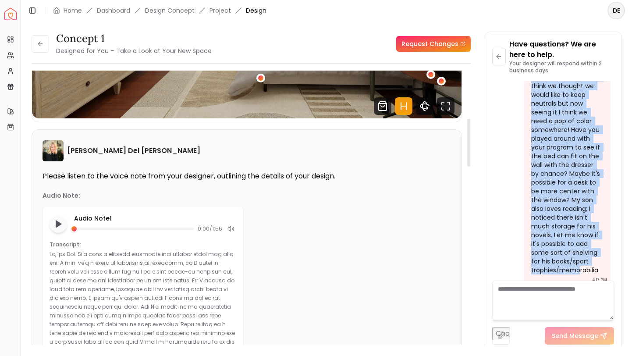
scroll to position [0, 0]
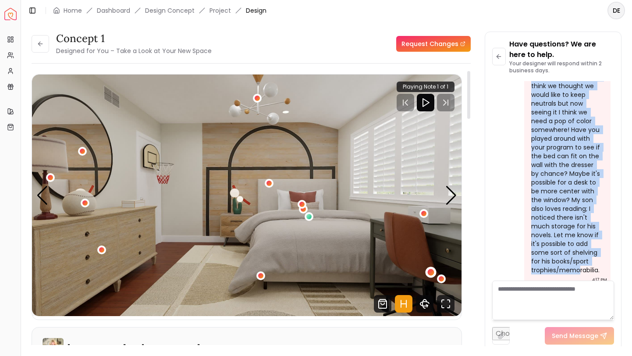
click at [430, 269] on div "1 / 4" at bounding box center [430, 272] width 7 height 7
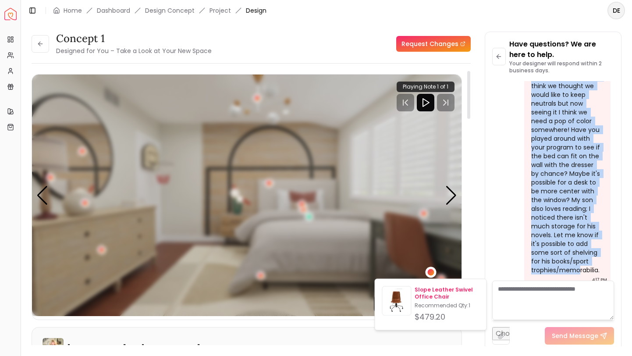
click at [422, 293] on p "Slope Leather Swivel Office Chair" at bounding box center [446, 293] width 64 height 14
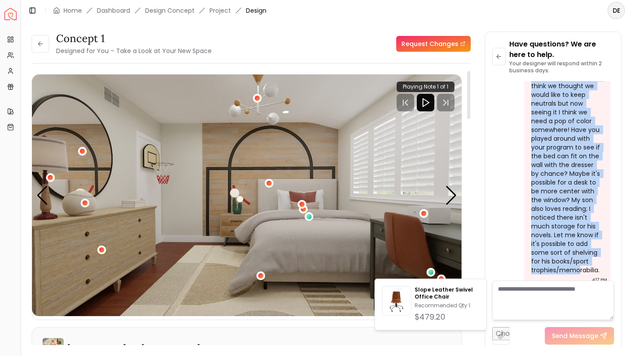
click at [428, 212] on img "1 / 4" at bounding box center [246, 194] width 429 height 241
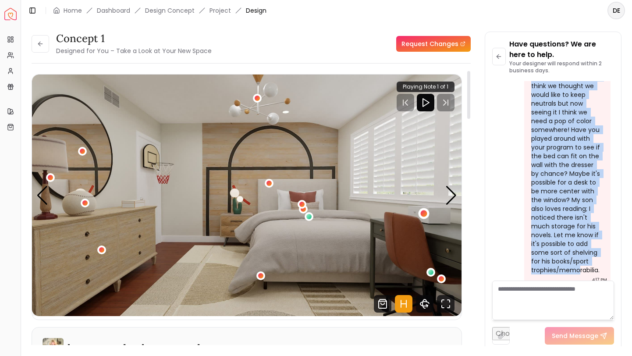
click at [421, 214] on div "1 / 4" at bounding box center [423, 213] width 7 height 7
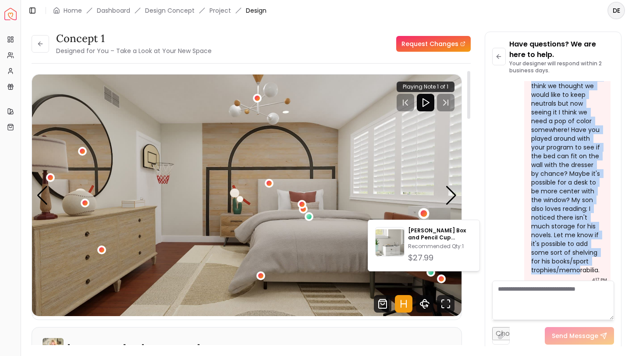
click at [387, 178] on img "1 / 4" at bounding box center [246, 194] width 429 height 241
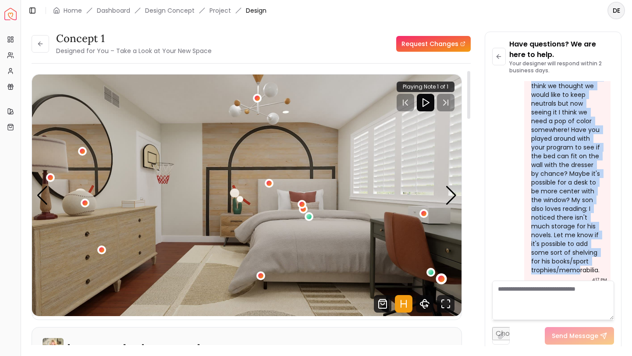
click at [441, 279] on div "1 / 4" at bounding box center [441, 279] width 7 height 7
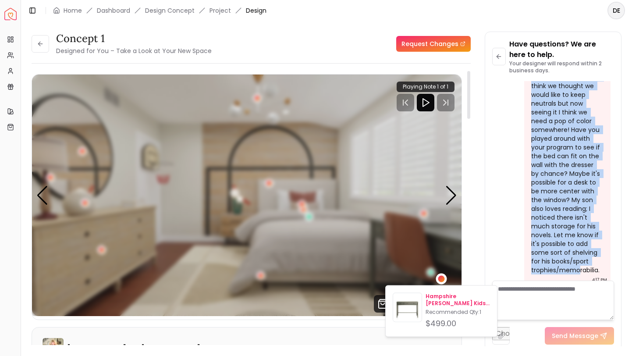
click at [436, 298] on p "Hampshire Olive Green Kids Desk" at bounding box center [457, 300] width 64 height 14
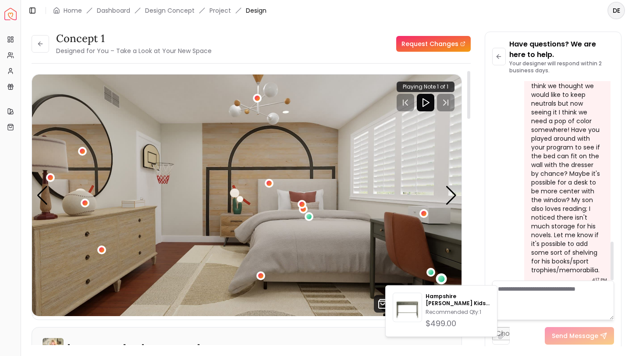
click at [355, 50] on div "concept 1 Designed for You – Take a Look at Your New Space Request Changes" at bounding box center [251, 44] width 439 height 25
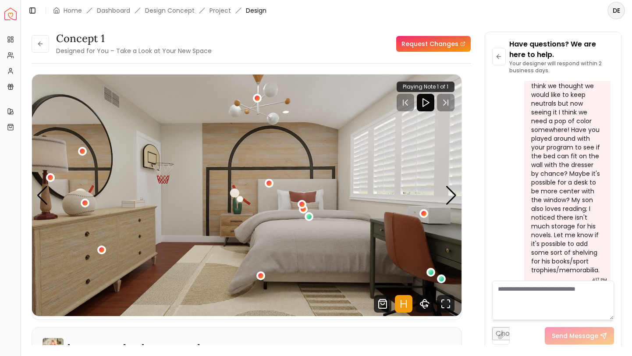
click at [46, 53] on div "concept 1 Designed for You – Take a Look at Your New Space" at bounding box center [122, 44] width 180 height 25
click at [42, 46] on icon at bounding box center [40, 43] width 7 height 7
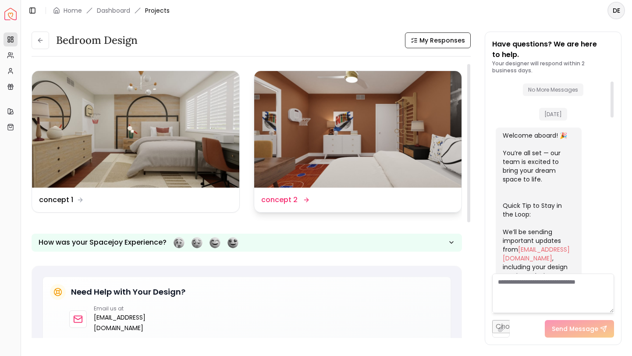
scroll to position [12, 0]
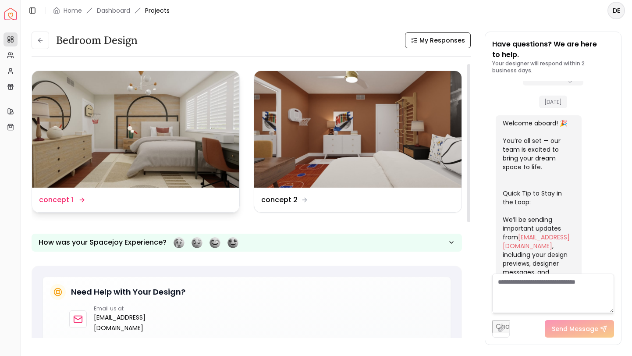
click at [150, 156] on img at bounding box center [135, 129] width 207 height 117
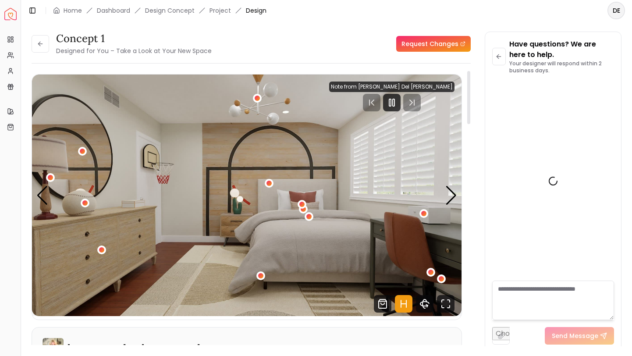
click at [156, 162] on img "1 / 4" at bounding box center [246, 194] width 429 height 241
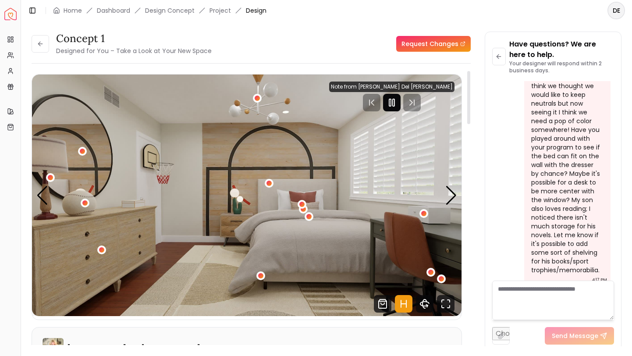
click at [391, 103] on rect "Pause" at bounding box center [390, 102] width 2 height 7
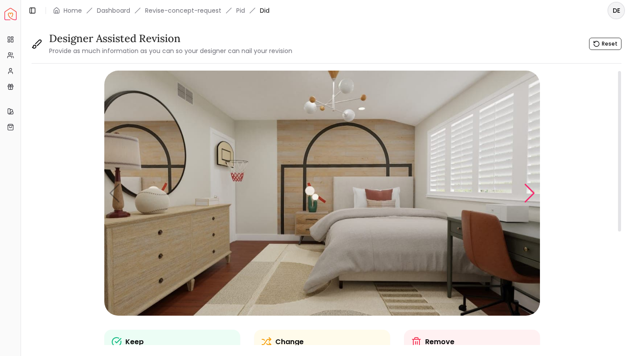
click at [531, 190] on div "Next slide" at bounding box center [530, 193] width 12 height 19
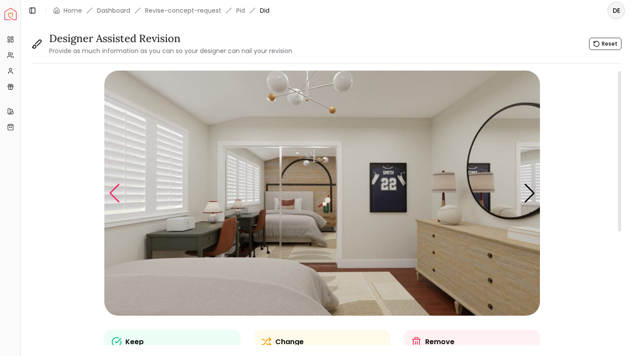
click at [119, 188] on div "Previous slide" at bounding box center [115, 193] width 12 height 19
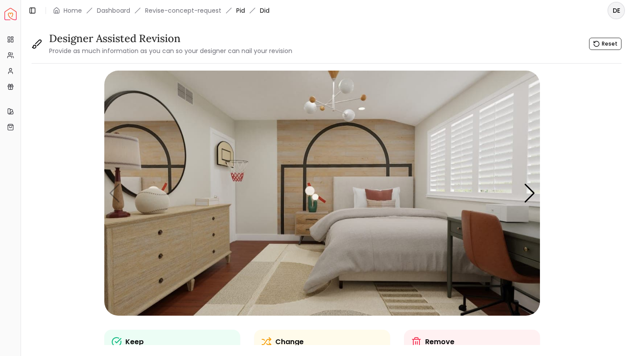
click at [239, 10] on link "Pid" at bounding box center [240, 10] width 9 height 9
